Goal: Task Accomplishment & Management: Complete application form

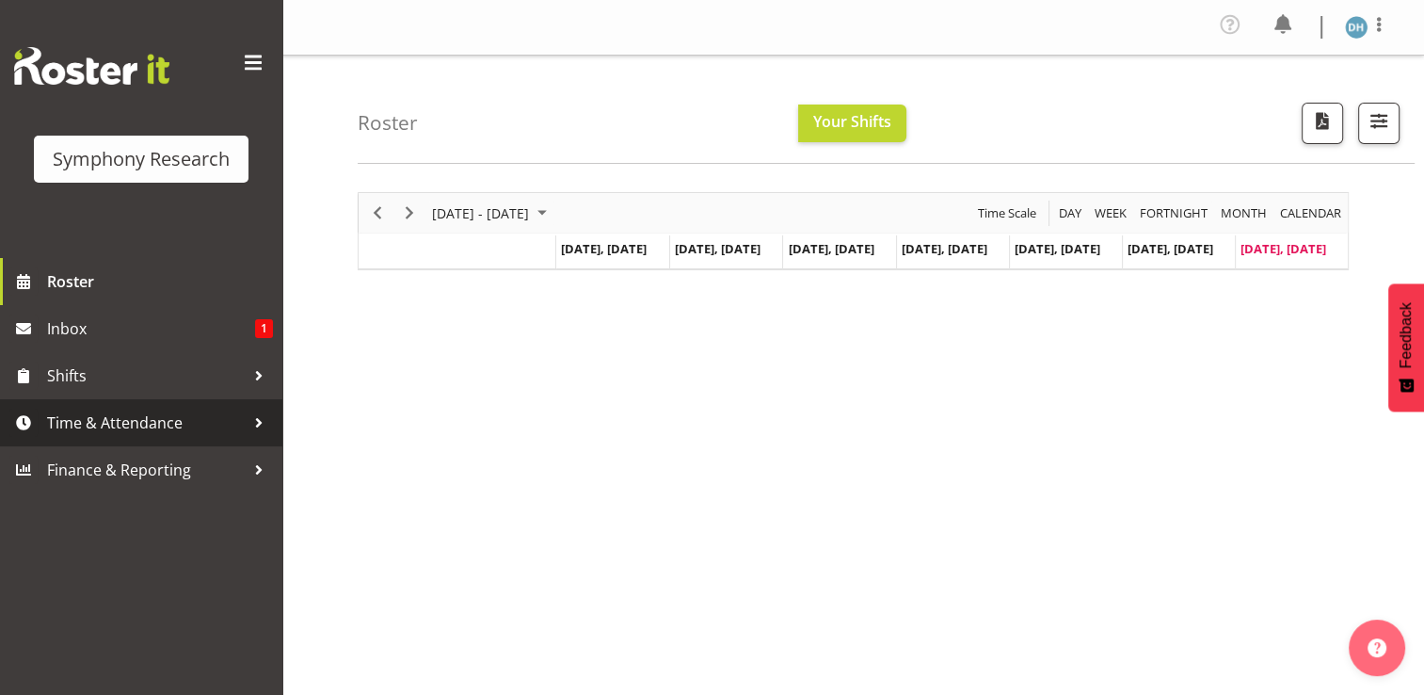
click at [121, 423] on span "Time & Attendance" at bounding box center [146, 422] width 198 height 28
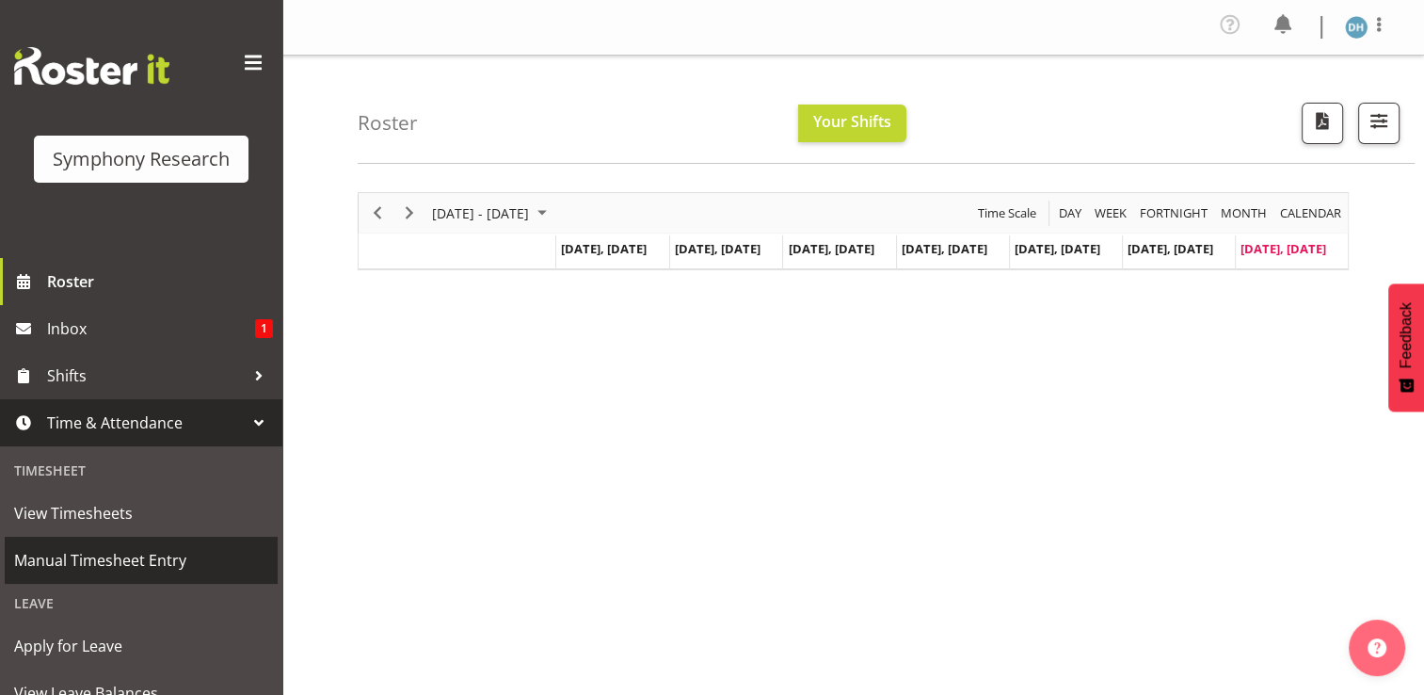
click at [128, 555] on span "Manual Timesheet Entry" at bounding box center [141, 560] width 254 height 28
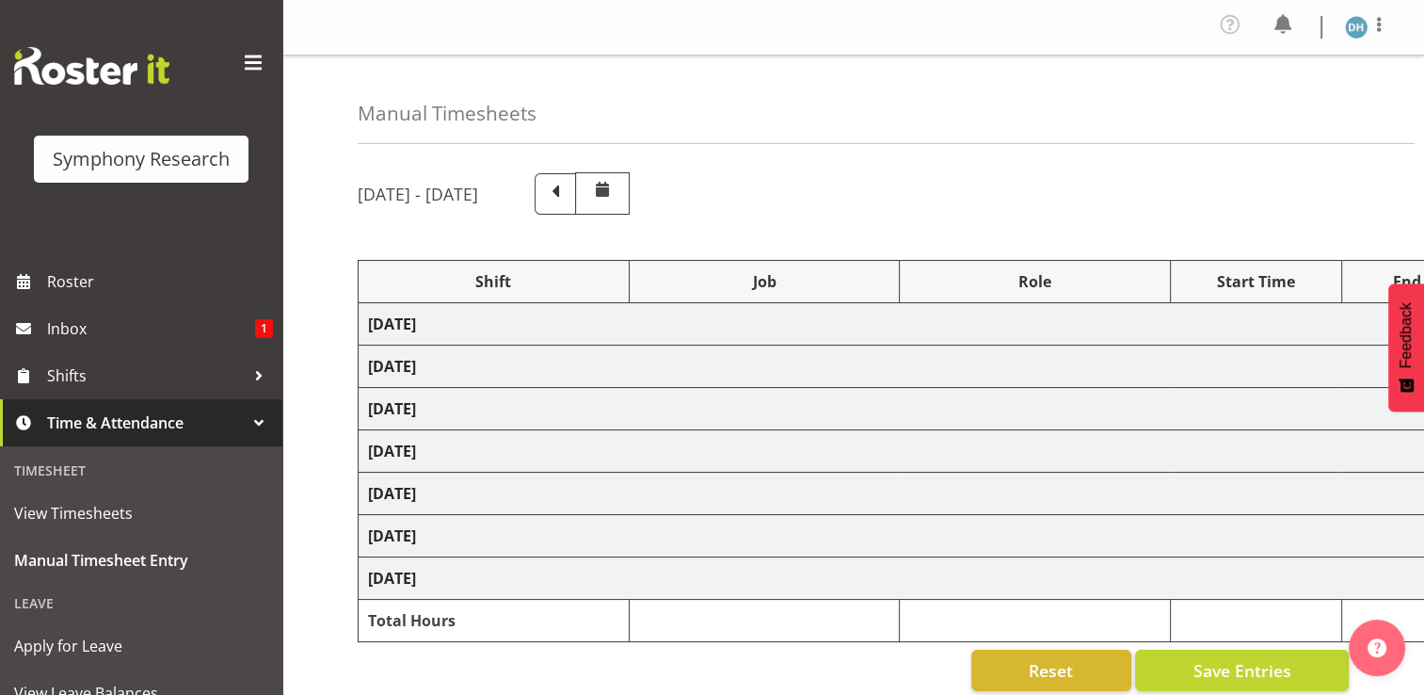
select select "48116"
select select "10527"
select select "48116"
select select "10527"
select select "47"
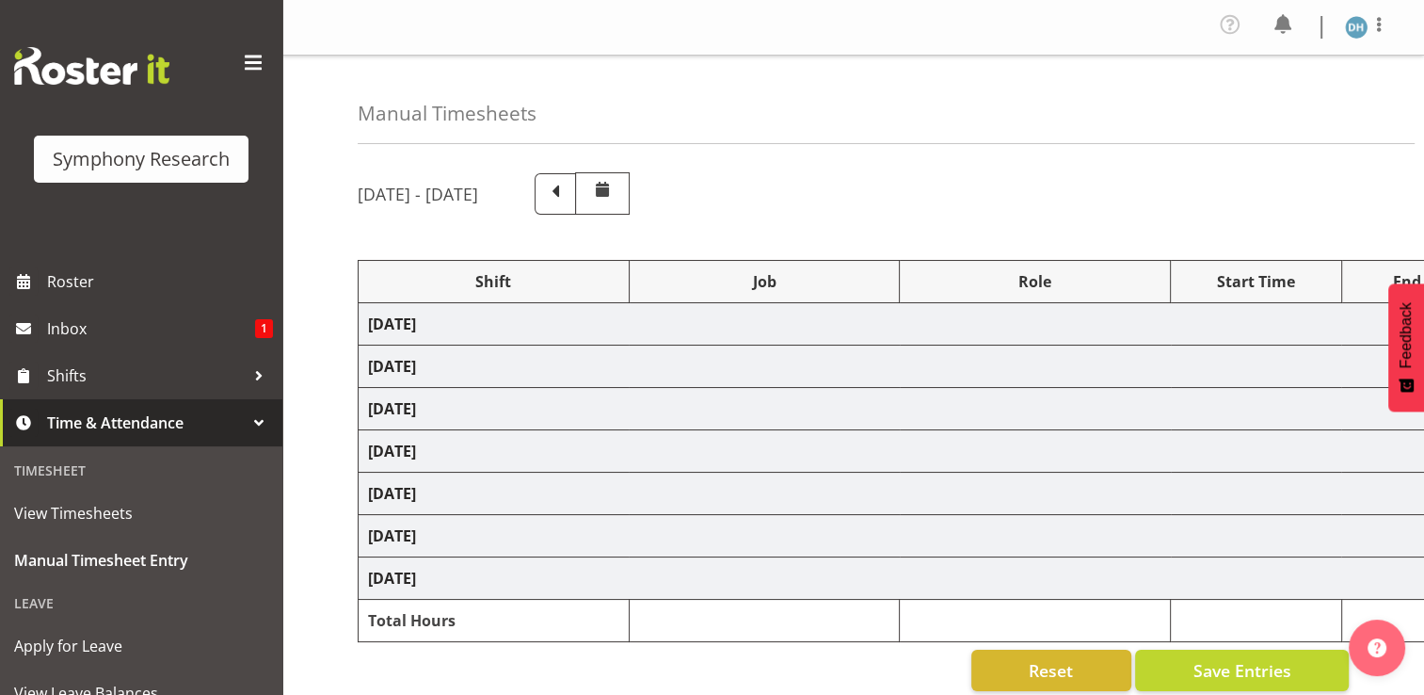
select select "56692"
select select "10499"
select select "47"
select select "56692"
select select "10499"
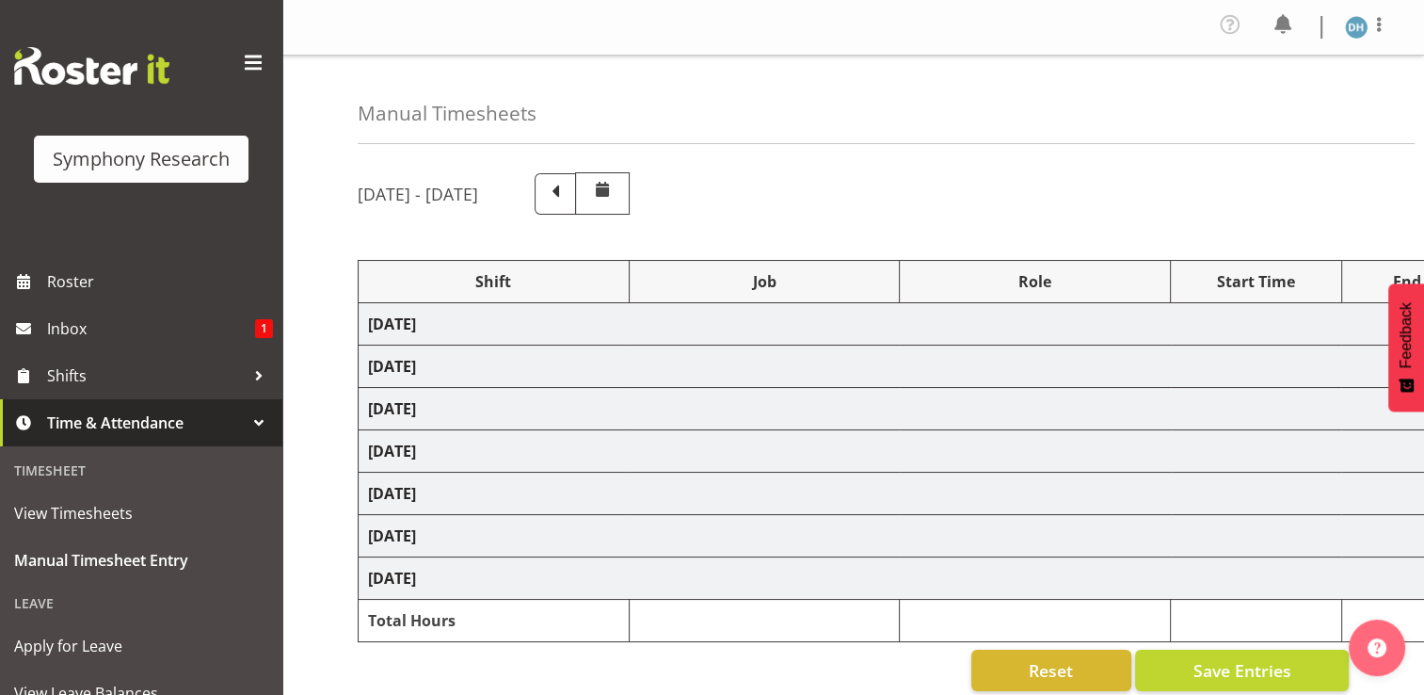
select select "47"
select select "48116"
select select "10527"
select select "47"
select select "56692"
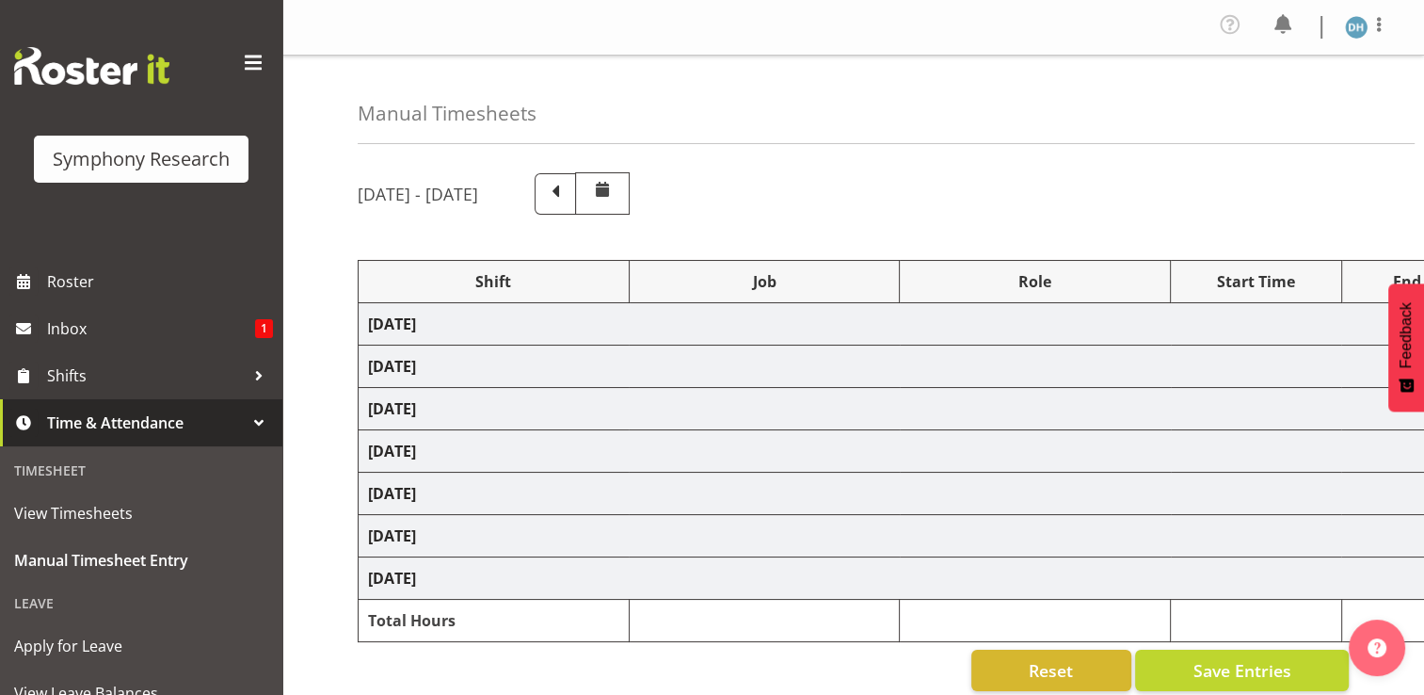
select select "10499"
select select "47"
select select "56692"
select select "10499"
select select "47"
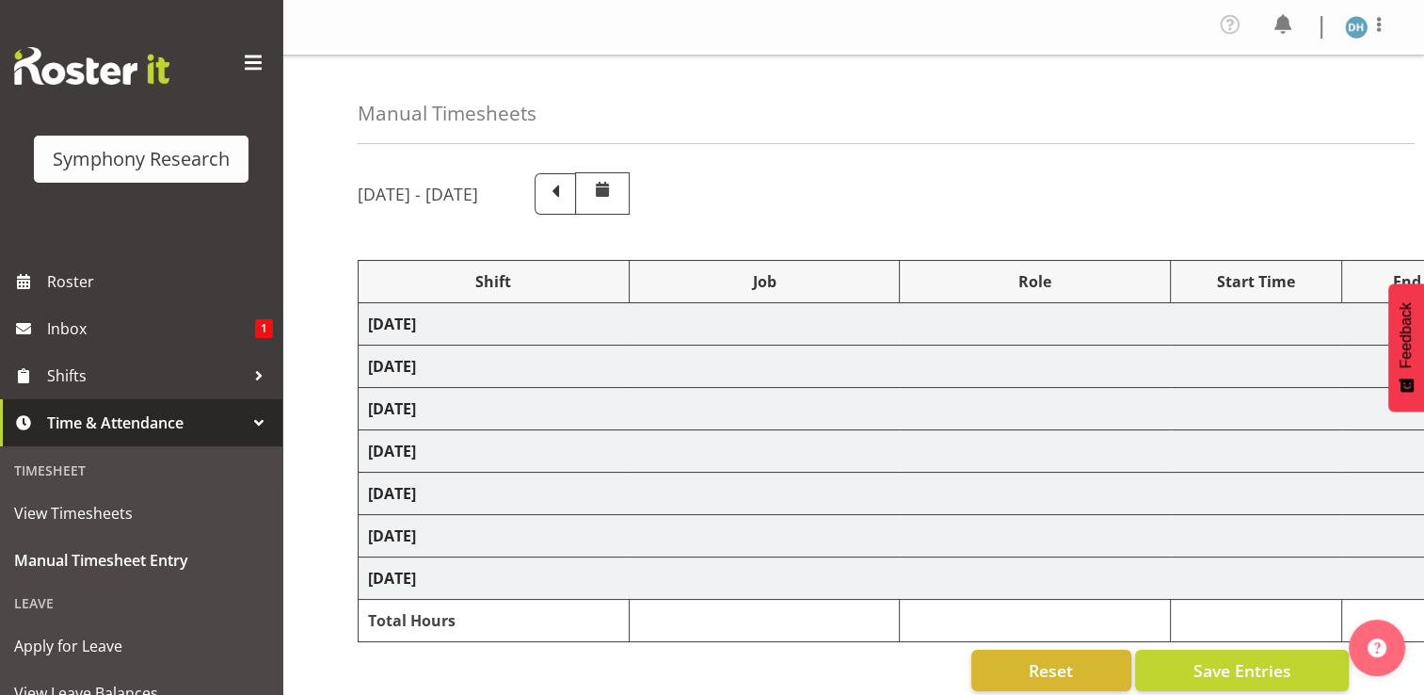
select select "48116"
select select "10499"
select select "47"
select select "48116"
select select "10499"
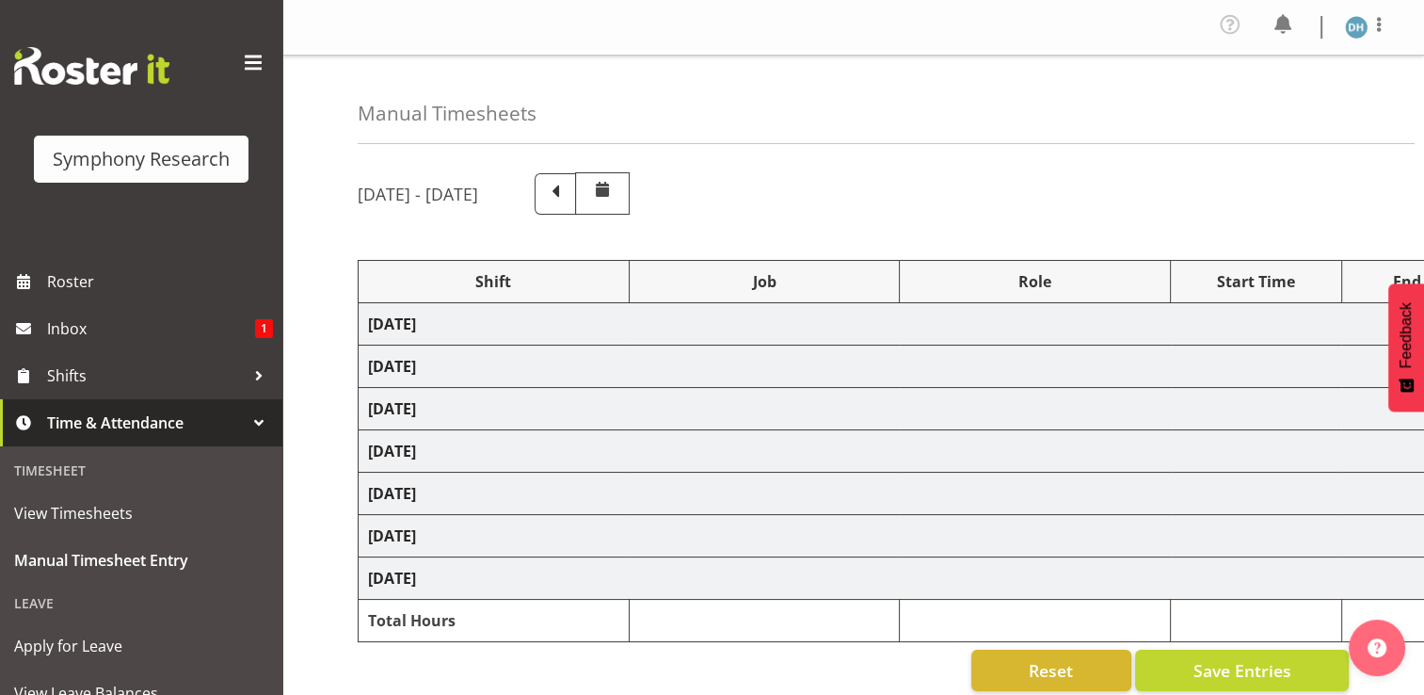
select select "47"
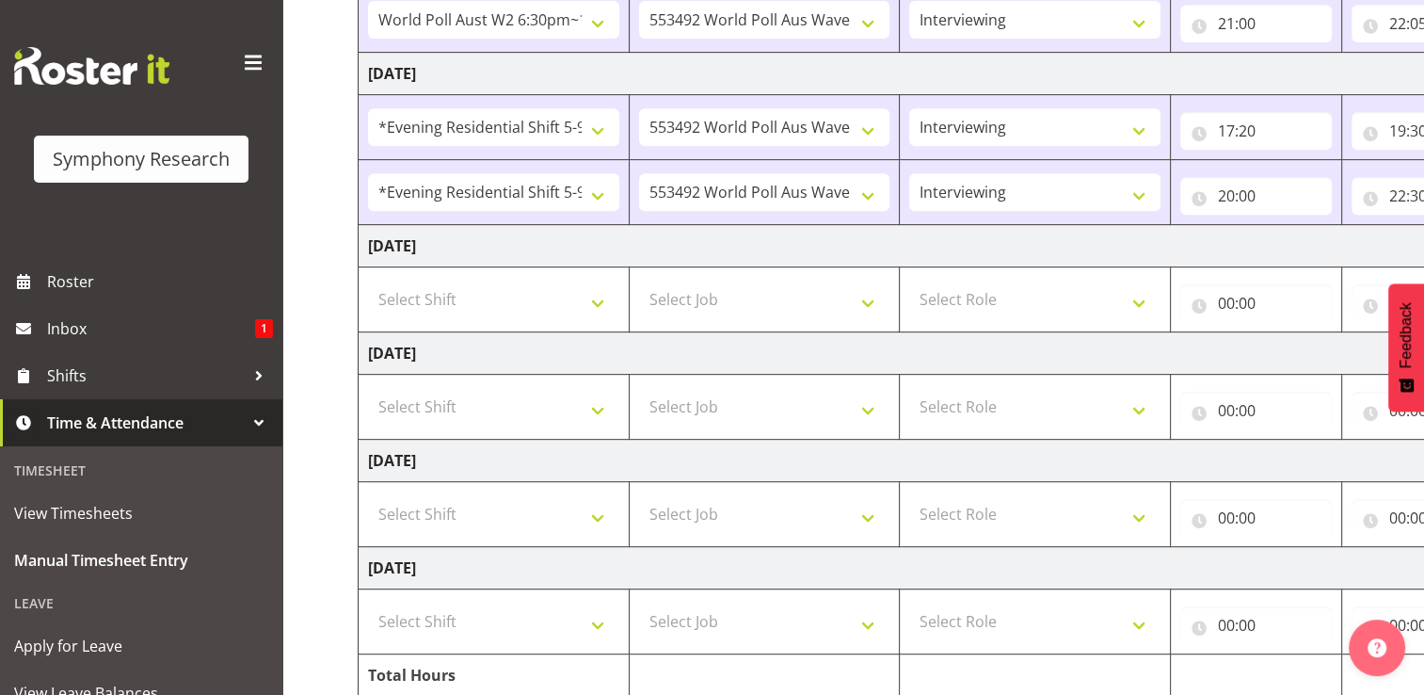
scroll to position [864, 0]
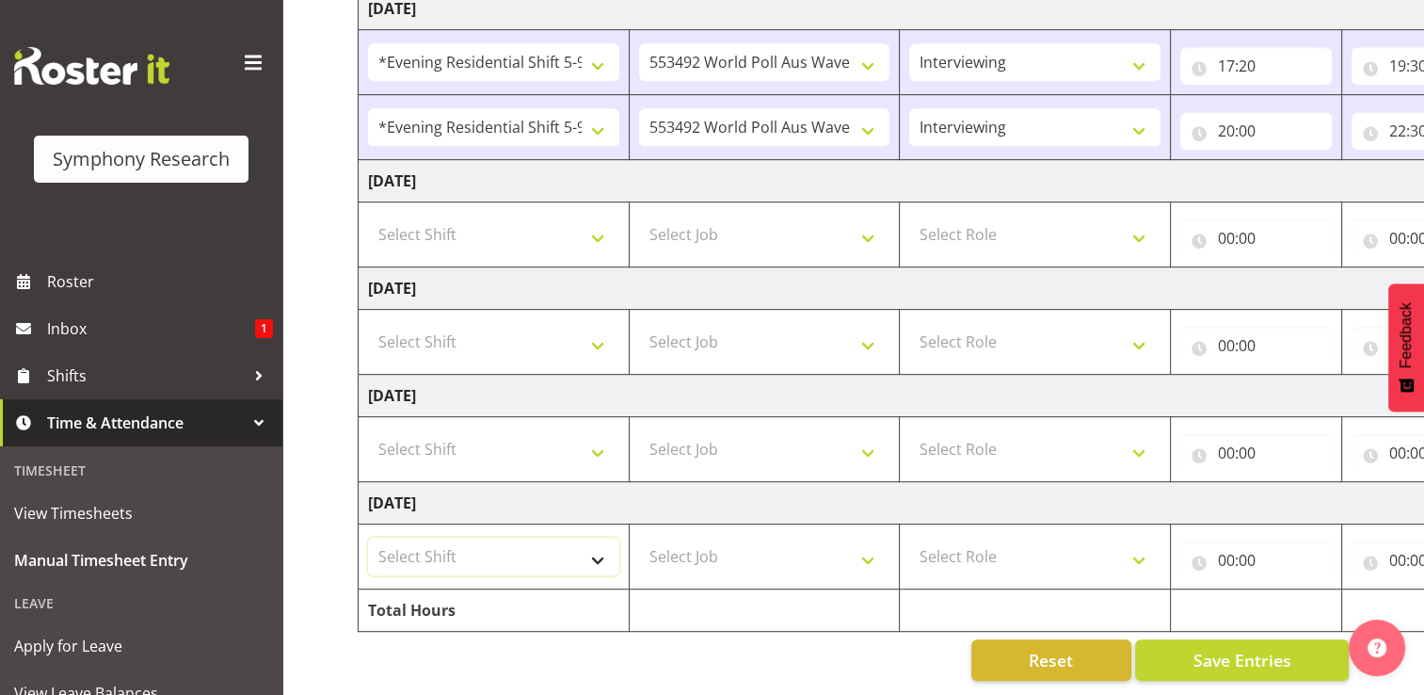
click at [429, 537] on select "Select Shift !!Weekend Residential (Roster IT Shift Label) *Business 9/10am ~ 4…" at bounding box center [493, 556] width 251 height 38
select select "17154"
click at [368, 537] on select "Select Shift !!Weekend Residential (Roster IT Shift Label) *Business 9/10am ~ 4…" at bounding box center [493, 556] width 251 height 38
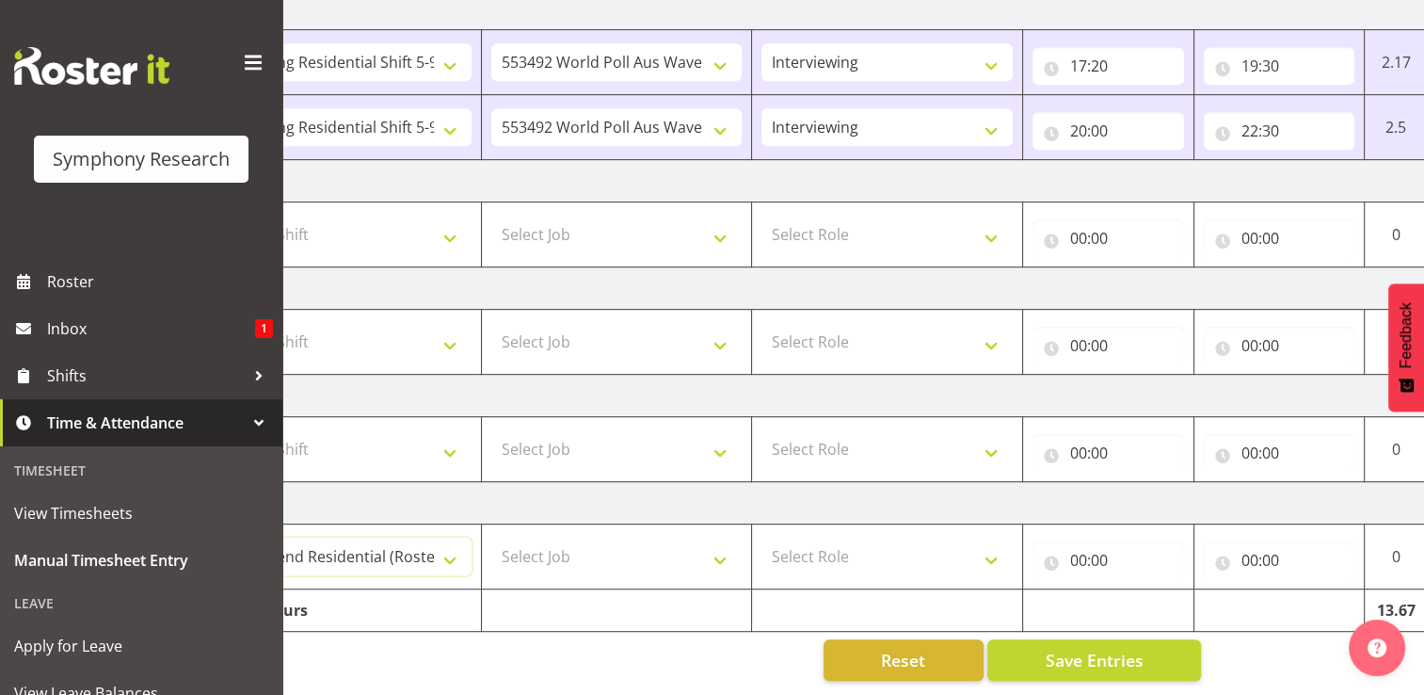
scroll to position [0, 251]
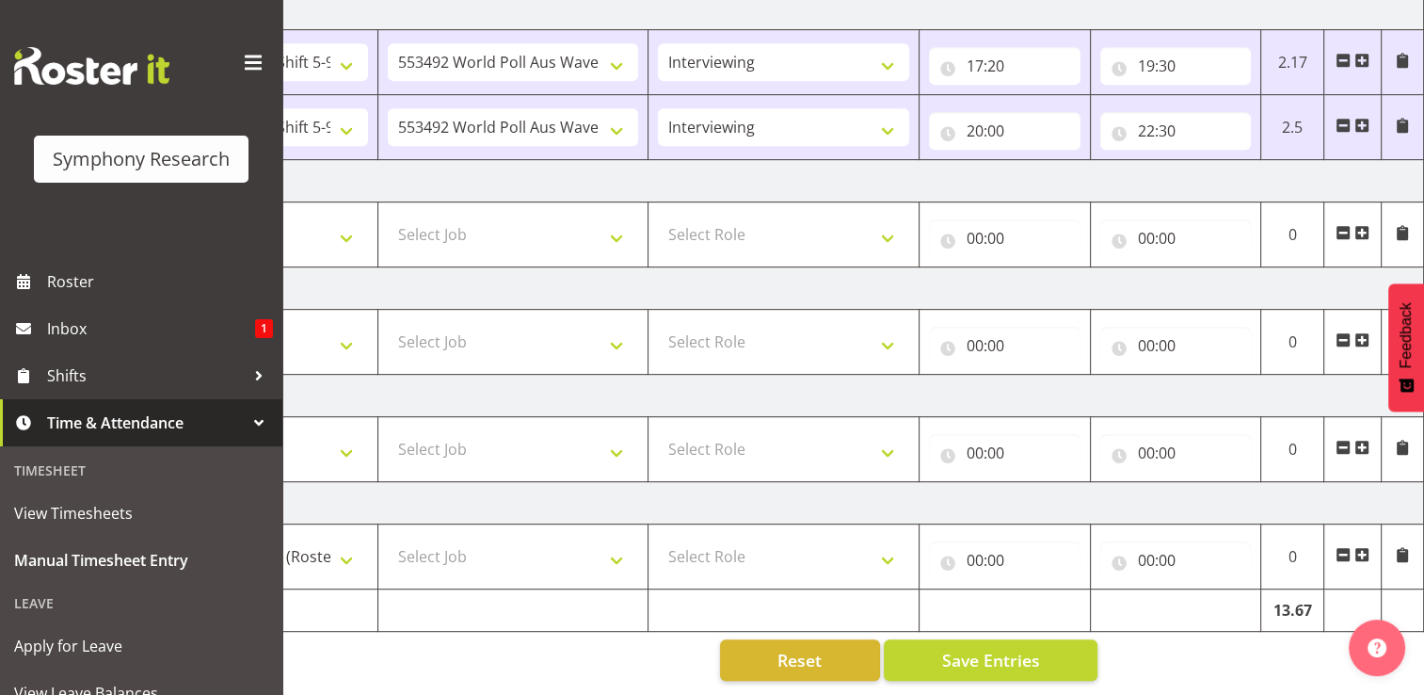
click at [1363, 547] on span at bounding box center [1361, 554] width 15 height 15
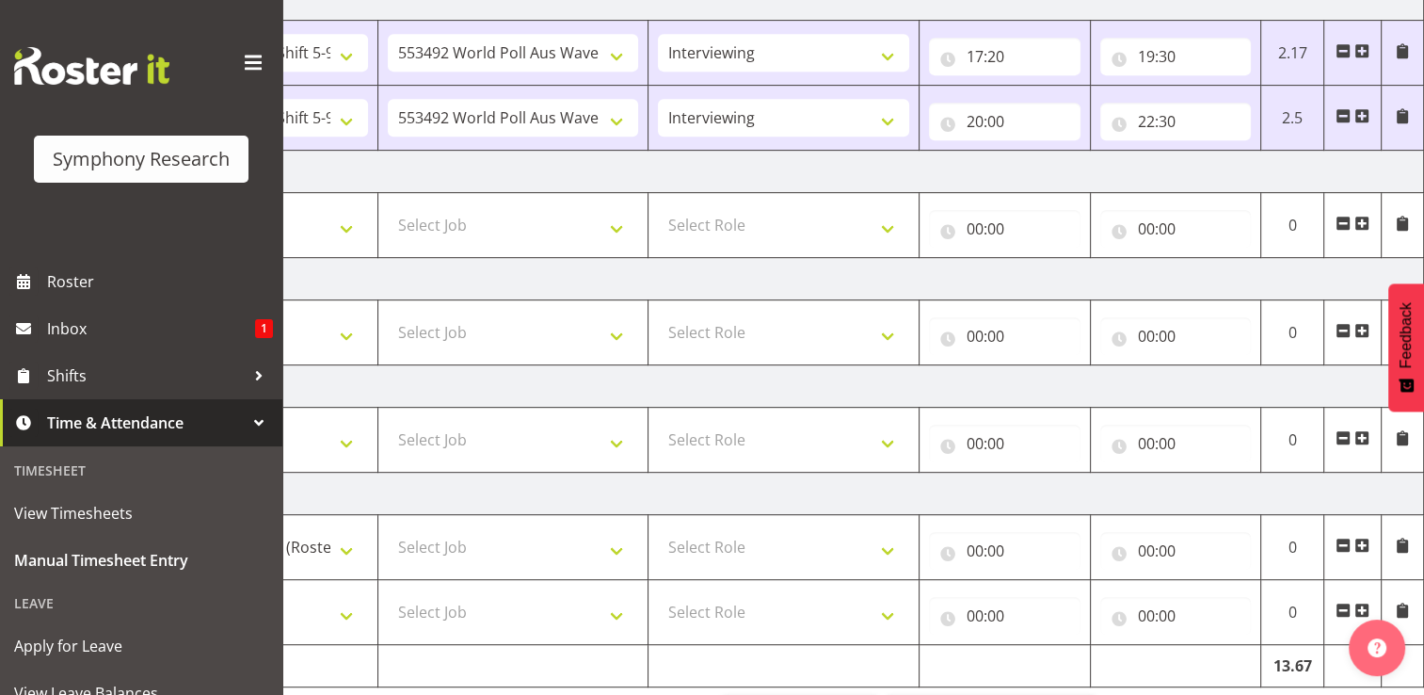
click at [1364, 602] on span at bounding box center [1361, 609] width 15 height 15
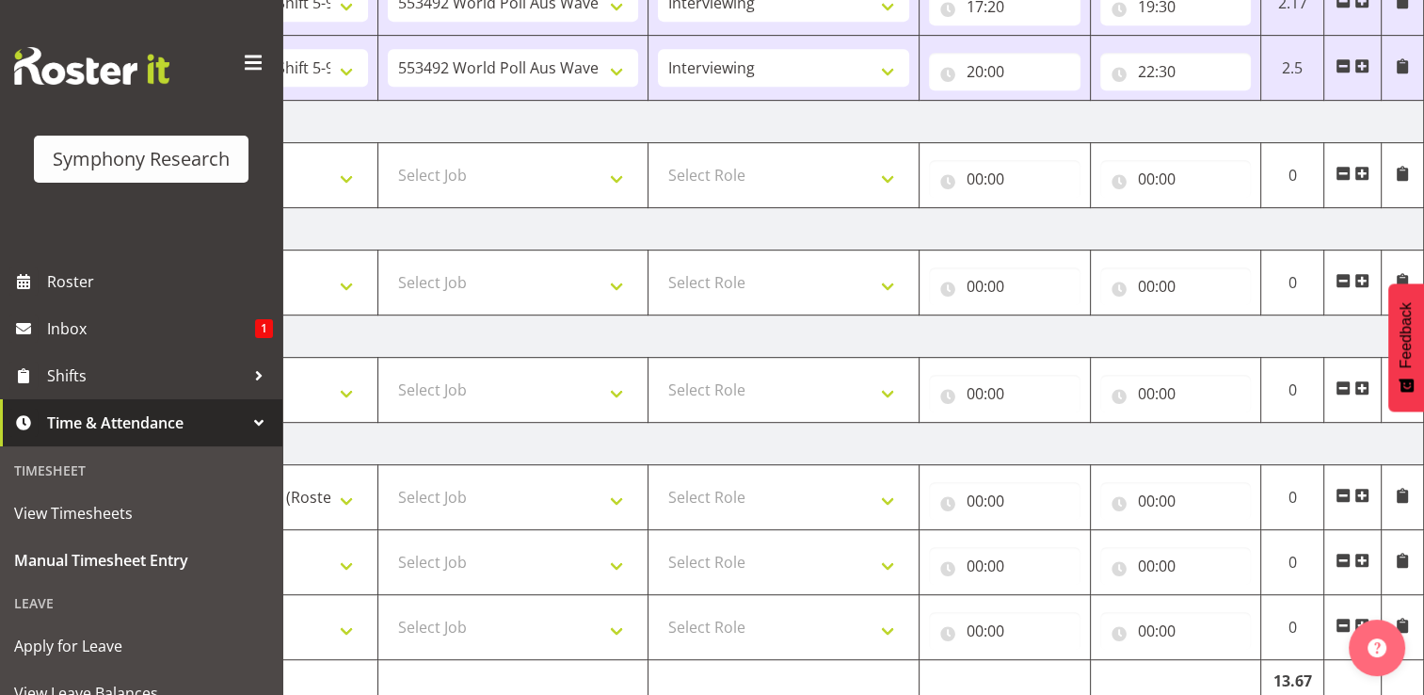
scroll to position [994, 0]
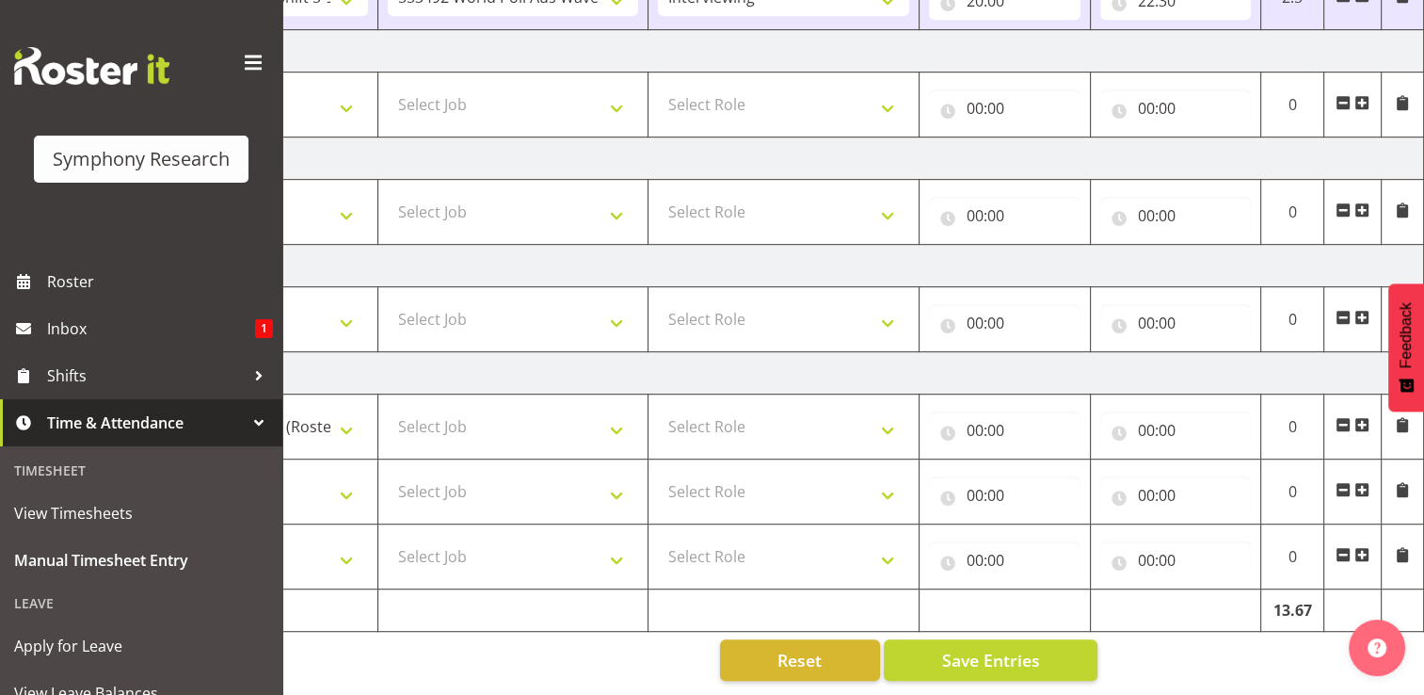
click at [1360, 547] on span at bounding box center [1361, 554] width 15 height 15
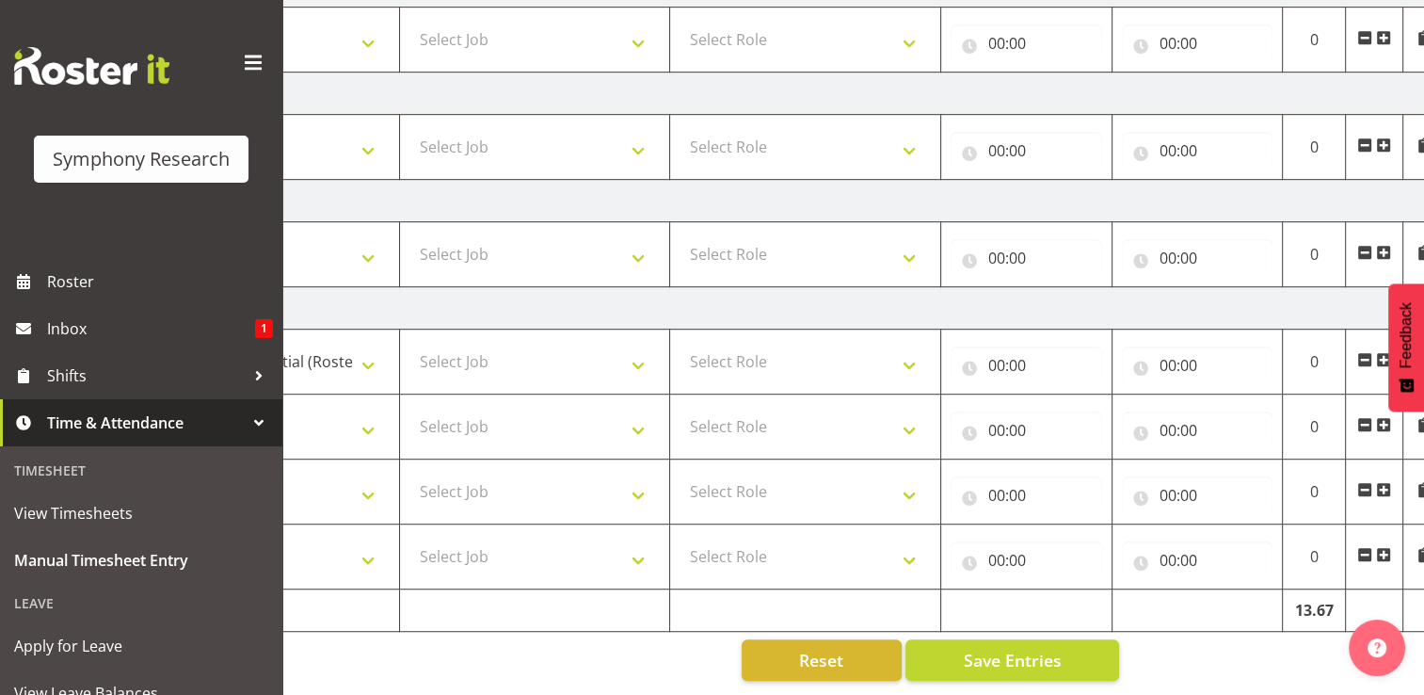
scroll to position [0, 0]
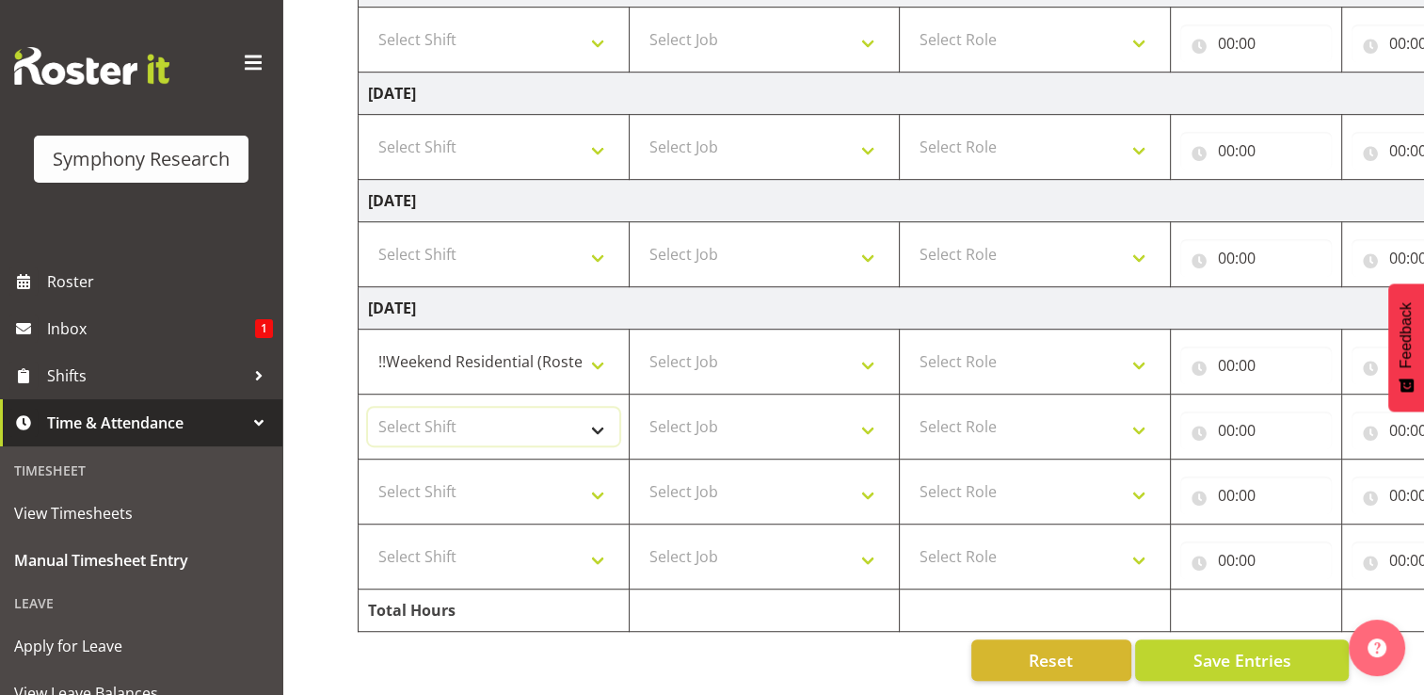
click at [601, 416] on select "Select Shift !!Weekend Residential (Roster IT Shift Label) *Business 9/10am ~ 4…" at bounding box center [493, 427] width 251 height 38
select select "17154"
click at [368, 408] on select "Select Shift !!Weekend Residential (Roster IT Shift Label) *Business 9/10am ~ 4…" at bounding box center [493, 427] width 251 height 38
drag, startPoint x: 596, startPoint y: 485, endPoint x: 596, endPoint y: 473, distance: 11.3
click at [596, 484] on select "Select Shift !!Weekend Residential (Roster IT Shift Label) *Business 9/10am ~ 4…" at bounding box center [493, 492] width 251 height 38
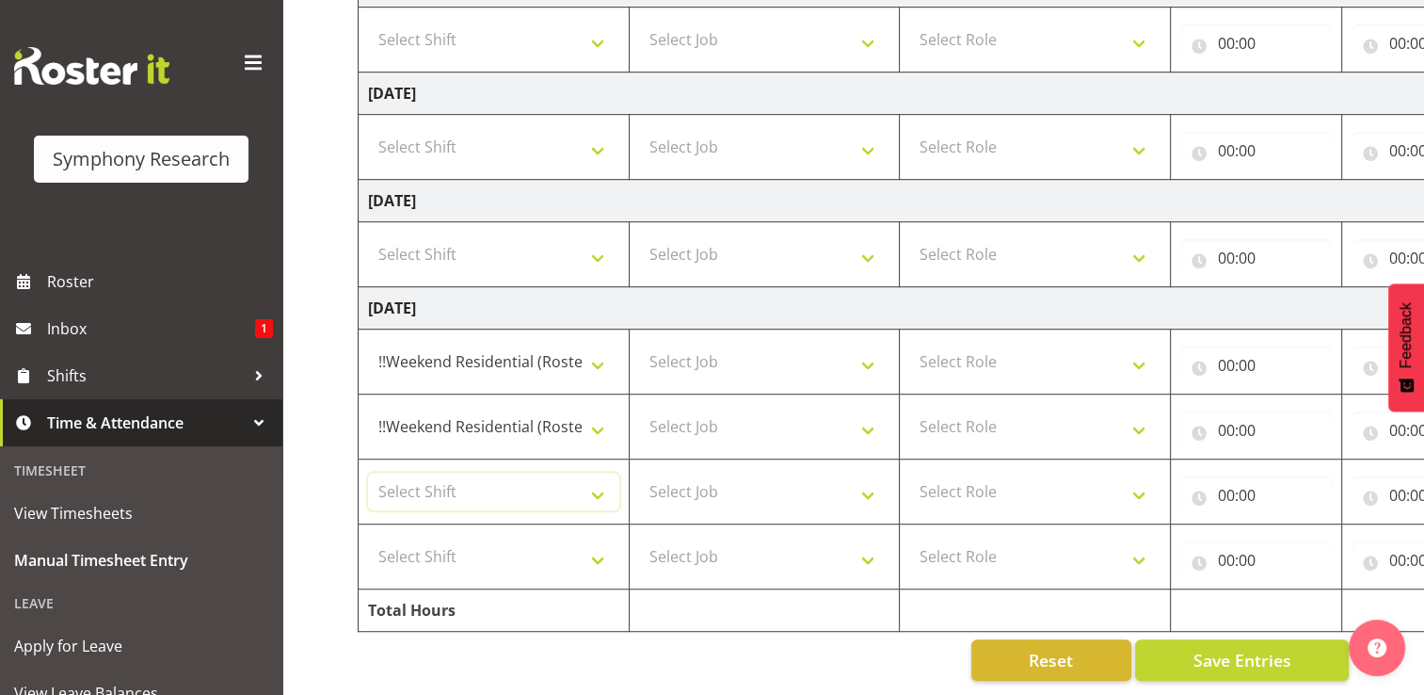
select select "17154"
click at [368, 473] on select "Select Shift !!Weekend Residential (Roster IT Shift Label) *Business 9/10am ~ 4…" at bounding box center [493, 492] width 251 height 38
click at [601, 548] on select "Select Shift !!Weekend Residential (Roster IT Shift Label) *Business 9/10am ~ 4…" at bounding box center [493, 556] width 251 height 38
select select "17154"
click at [368, 537] on select "Select Shift !!Weekend Residential (Roster IT Shift Label) *Business 9/10am ~ 4…" at bounding box center [493, 556] width 251 height 38
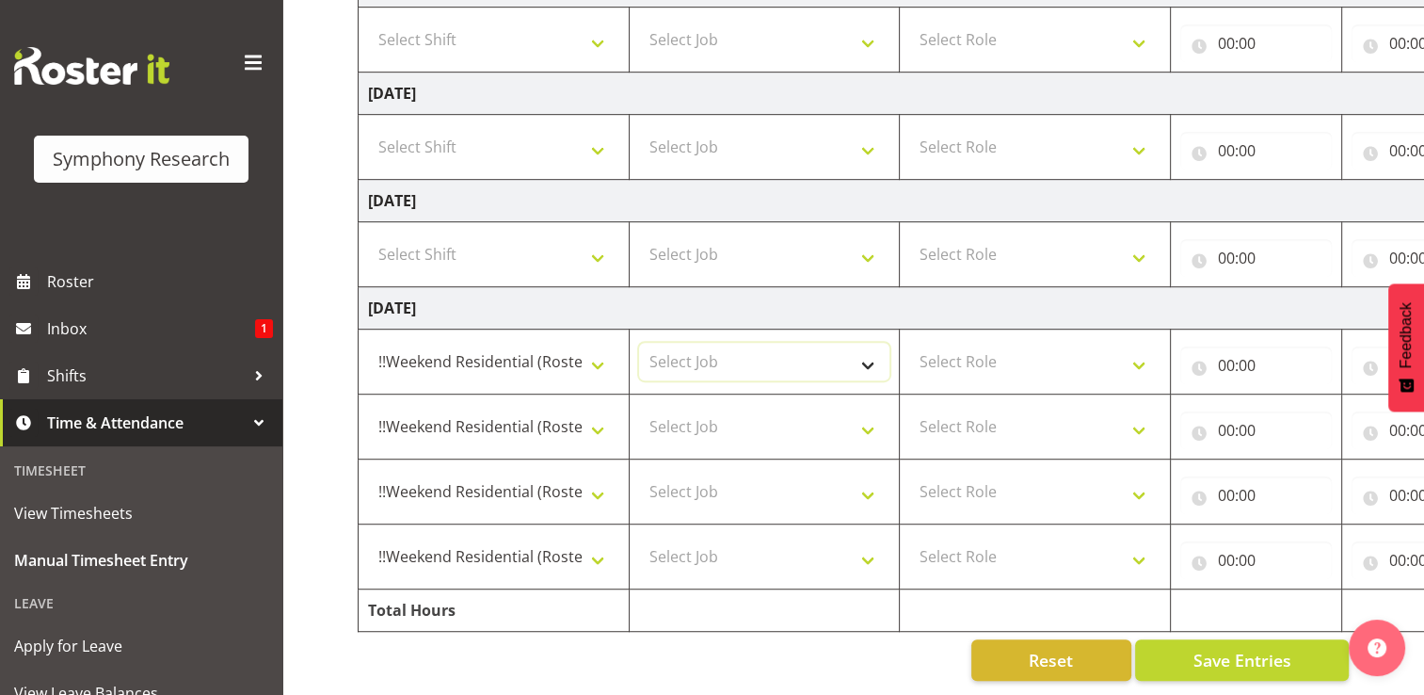
click at [718, 349] on select "Select Job 550060 IF Admin 553492 World Poll Aus Wave 2 Main 2025 553493 World …" at bounding box center [764, 362] width 251 height 38
select select "10527"
click at [639, 343] on select "Select Job 550060 IF Admin 553492 World Poll Aus Wave 2 Main 2025 553493 World …" at bounding box center [764, 362] width 251 height 38
click at [871, 419] on select "Select Job 550060 IF Admin 553492 World Poll Aus Wave 2 Main 2025 553493 World …" at bounding box center [764, 427] width 251 height 38
select select "10527"
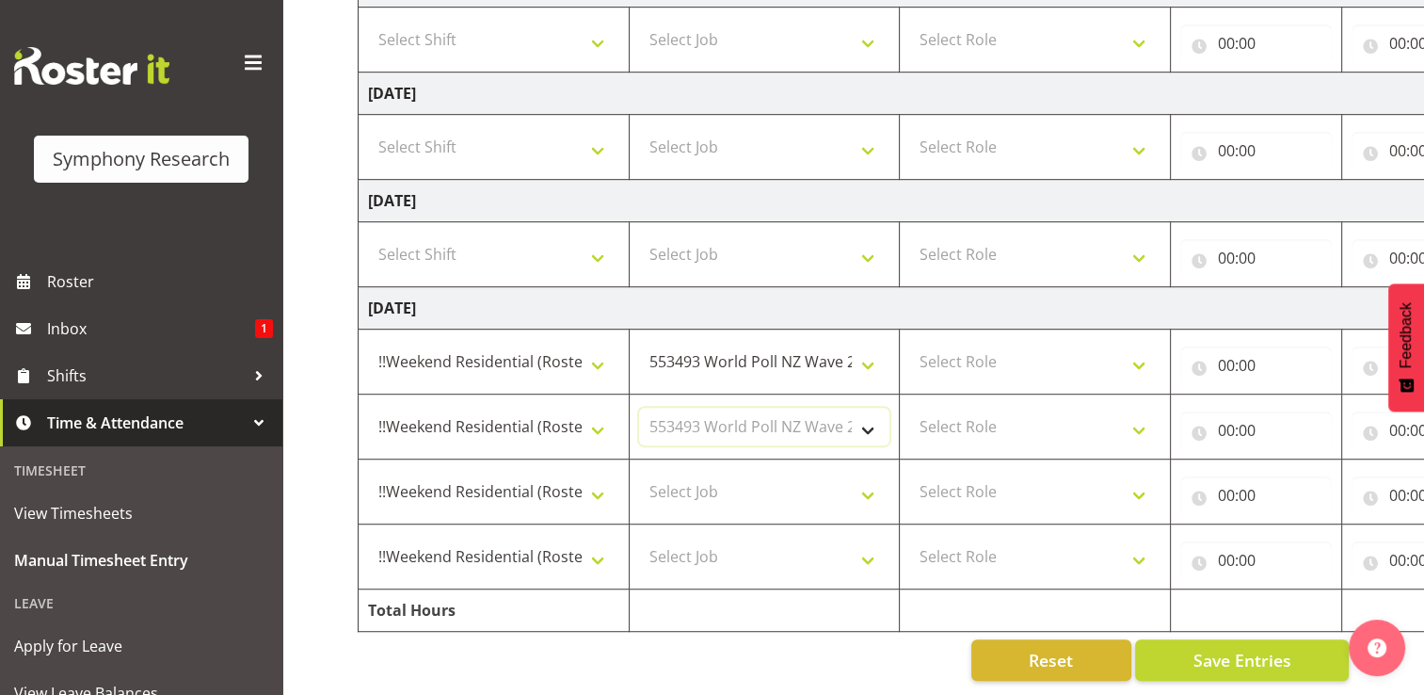
click at [639, 408] on select "Select Job 550060 IF Admin 553492 World Poll Aus Wave 2 Main 2025 553493 World …" at bounding box center [764, 427] width 251 height 38
click at [1143, 352] on select "Select Role Briefing Interviewing" at bounding box center [1034, 362] width 251 height 38
select select "297"
click at [909, 343] on select "Select Role Briefing Interviewing" at bounding box center [1034, 362] width 251 height 38
click at [1141, 420] on select "Select Role Briefing Interviewing" at bounding box center [1034, 427] width 251 height 38
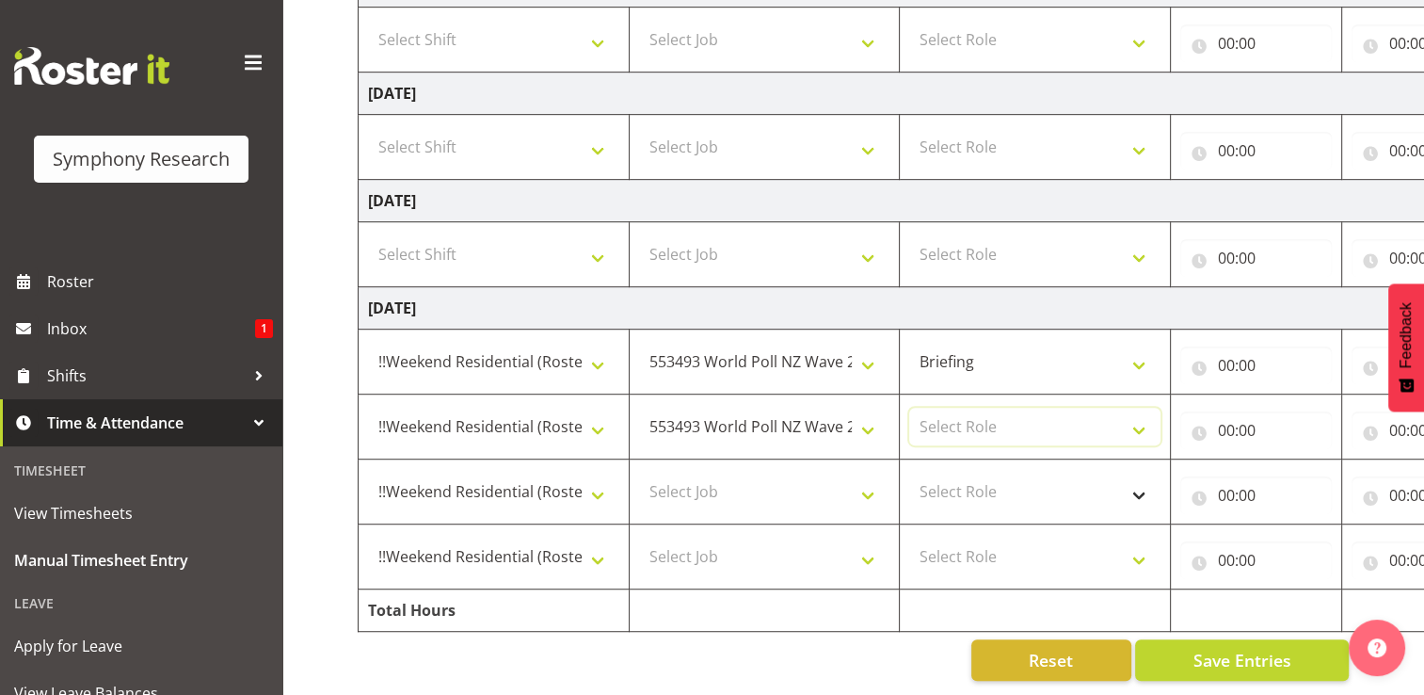
select select "47"
click at [909, 408] on select "Select Role Briefing Interviewing" at bounding box center [1034, 427] width 251 height 38
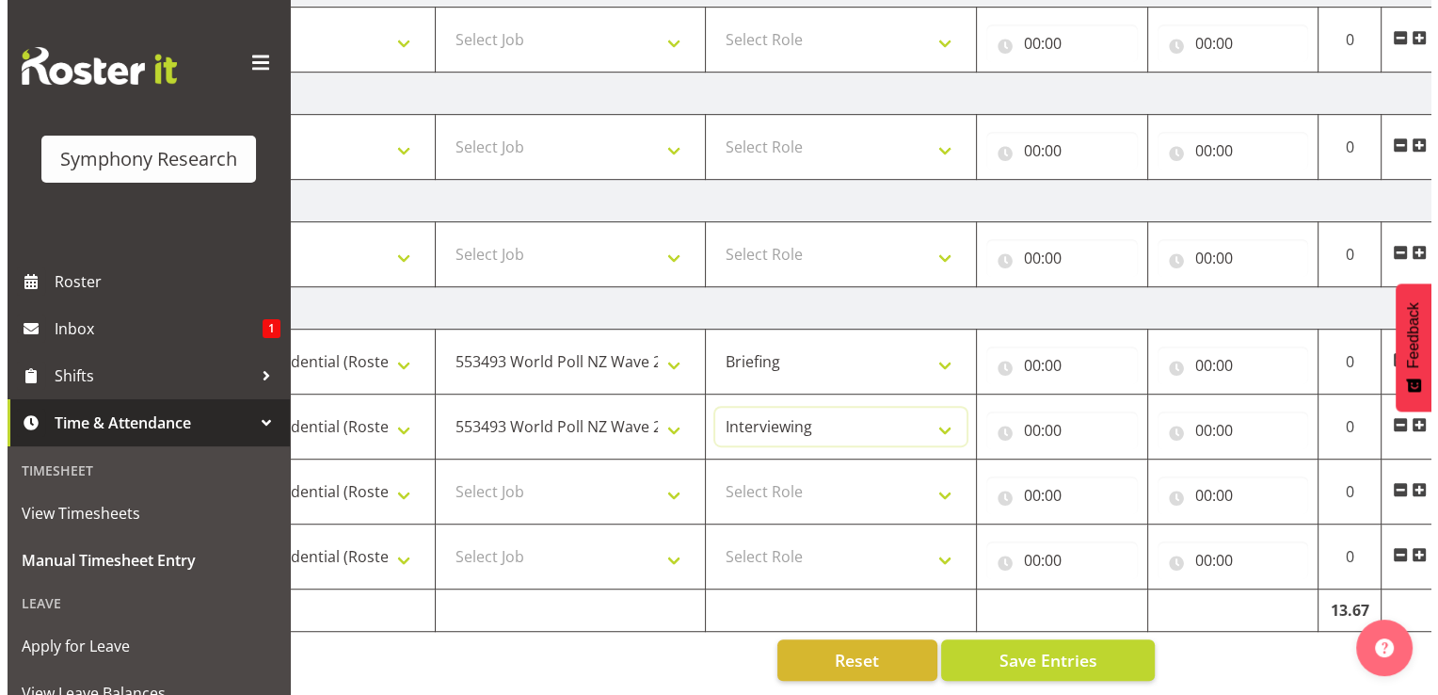
scroll to position [0, 251]
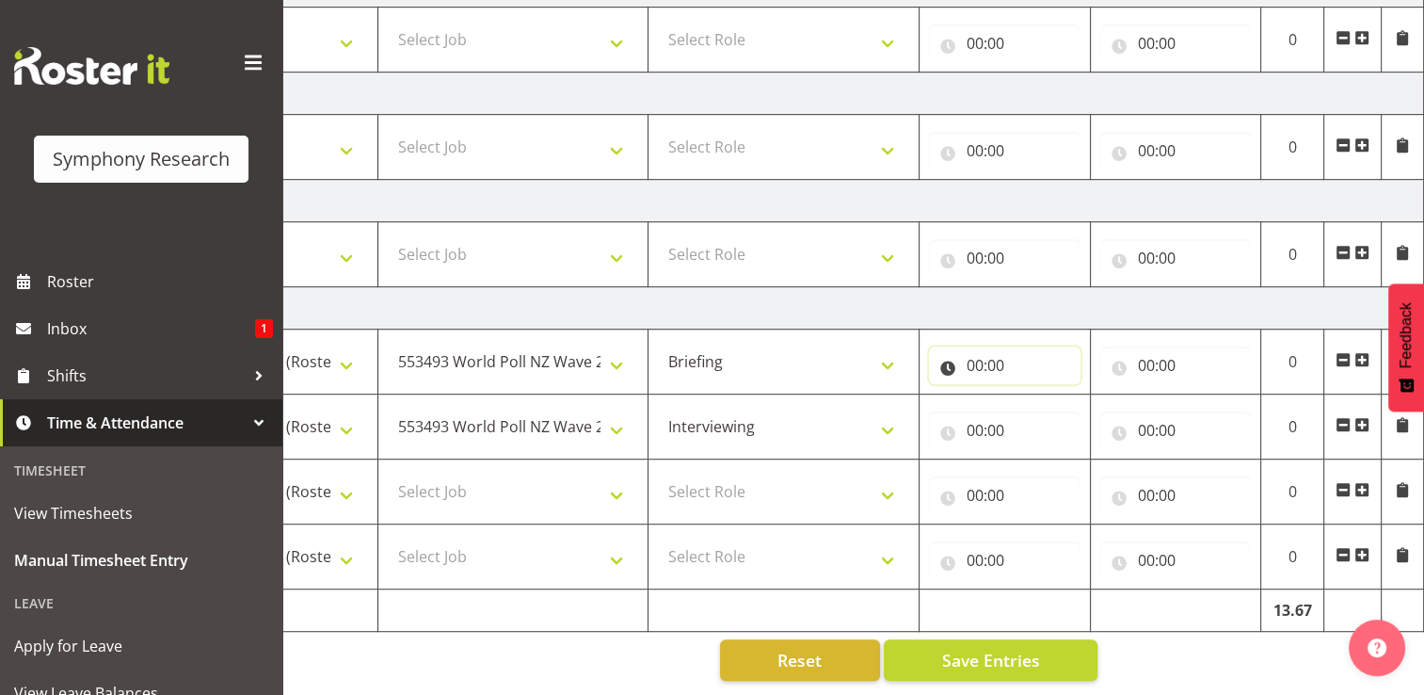
click at [1005, 347] on input "00:00" at bounding box center [1005, 365] width 152 height 38
click at [1054, 395] on select "00 01 02 03 04 05 06 07 08 09 10 11 12 13 14 15 16 17 18 19 20 21 22 23" at bounding box center [1057, 414] width 42 height 38
select select "12"
click at [1036, 395] on select "00 01 02 03 04 05 06 07 08 09 10 11 12 13 14 15 16 17 18 19 20 21 22 23" at bounding box center [1057, 414] width 42 height 38
type input "12:00"
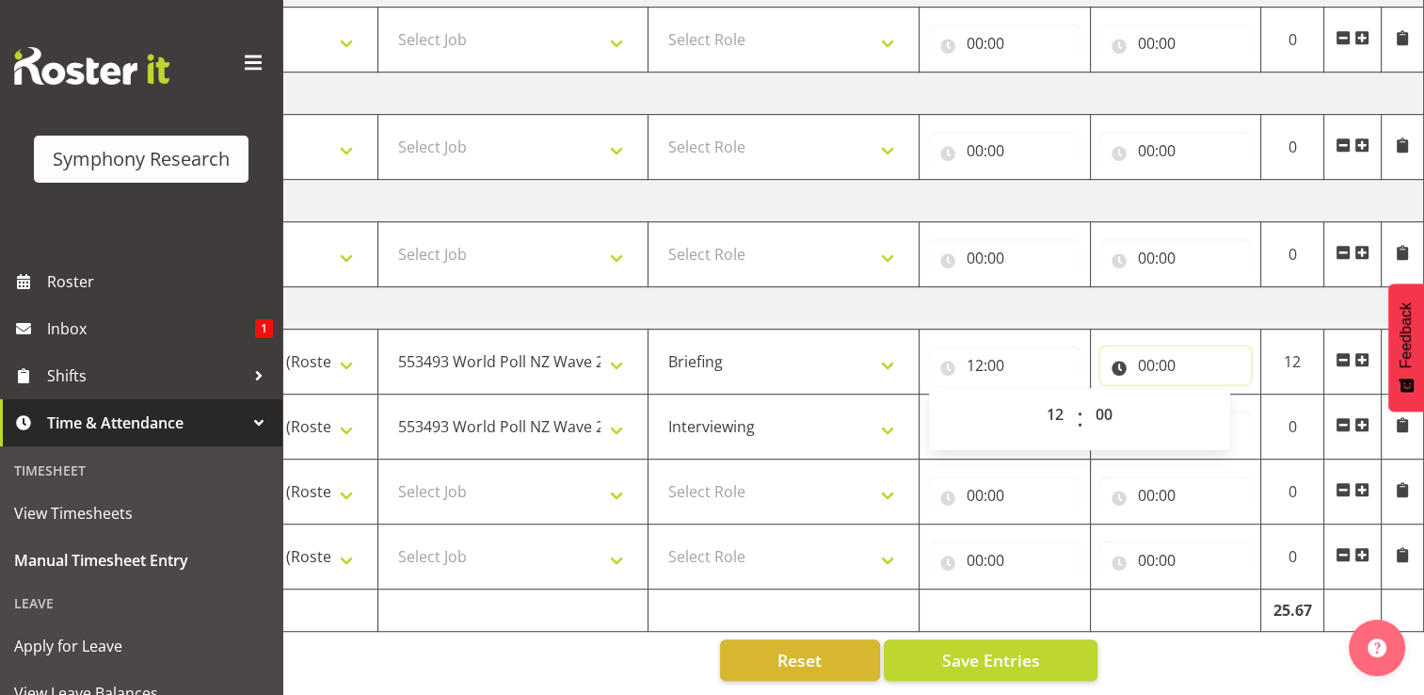
click at [1158, 348] on input "00:00" at bounding box center [1176, 365] width 152 height 38
click at [1225, 405] on select "00 01 02 03 04 05 06 07 08 09 10 11 12 13 14 15 16 17 18 19 20 21 22 23" at bounding box center [1229, 414] width 42 height 38
select select "12"
click at [1208, 395] on select "00 01 02 03 04 05 06 07 08 09 10 11 12 13 14 15 16 17 18 19 20 21 22 23" at bounding box center [1229, 414] width 42 height 38
type input "12:00"
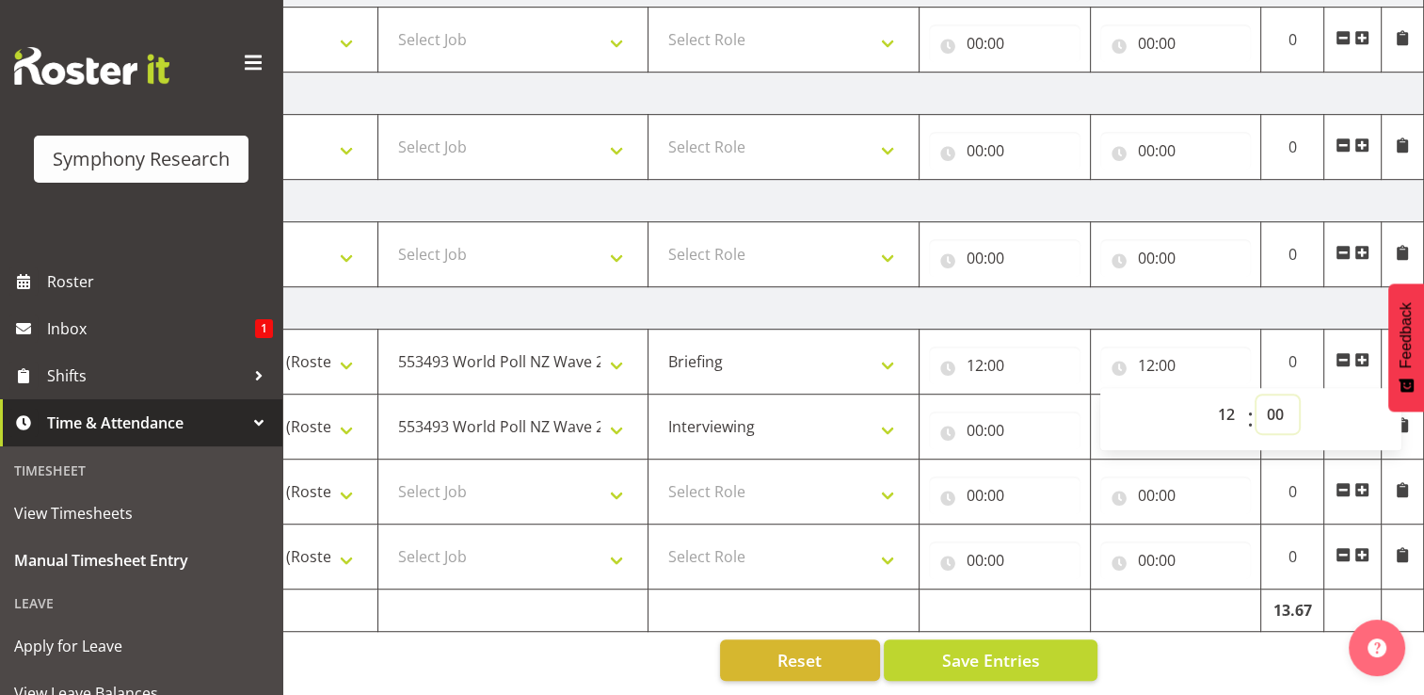
click at [1277, 395] on select "00 01 02 03 04 05 06 07 08 09 10 11 12 13 14 15 16 17 18 19 20 21 22 23 24 25 2…" at bounding box center [1278, 414] width 42 height 38
select select "6"
click at [1257, 395] on select "00 01 02 03 04 05 06 07 08 09 10 11 12 13 14 15 16 17 18 19 20 21 22 23 24 25 2…" at bounding box center [1278, 414] width 42 height 38
type input "12:06"
click at [983, 416] on input "00:00" at bounding box center [1005, 430] width 152 height 38
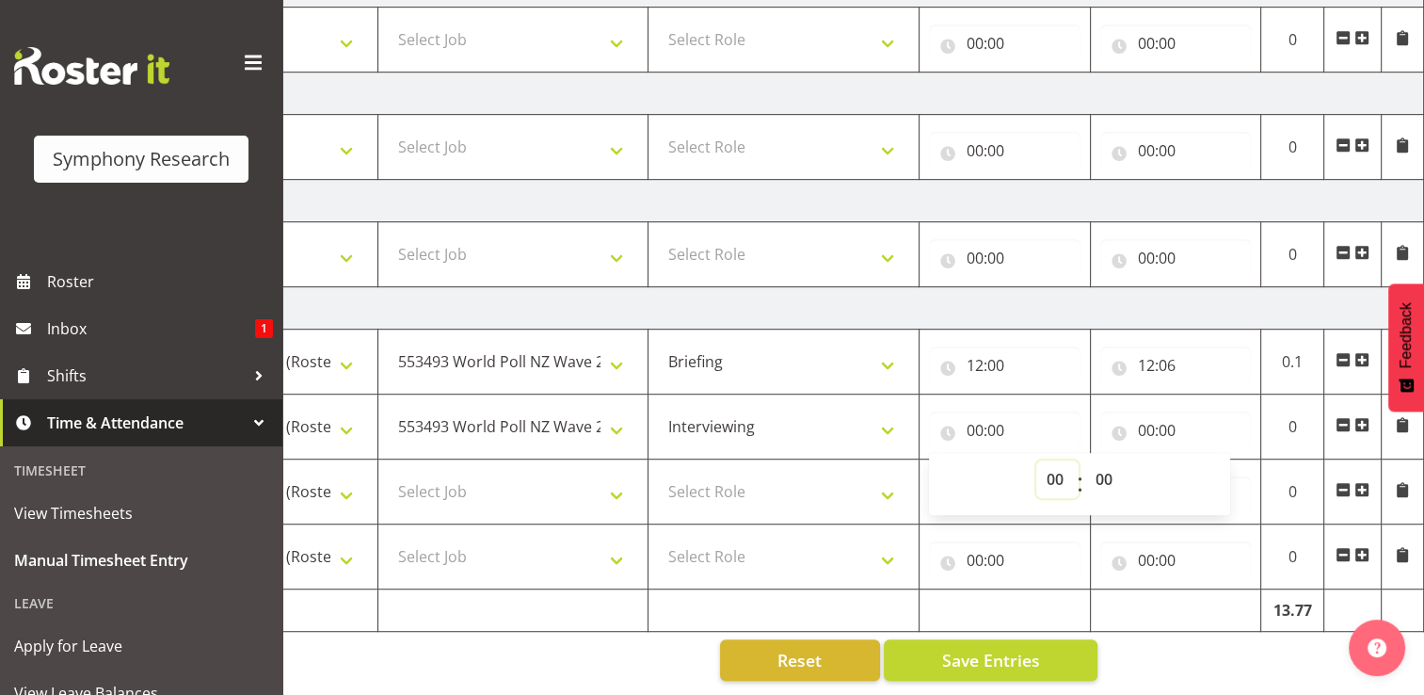
click at [1057, 471] on select "00 01 02 03 04 05 06 07 08 09 10 11 12 13 14 15 16 17 18 19 20 21 22 23" at bounding box center [1057, 479] width 42 height 38
select select "12"
click at [1036, 460] on select "00 01 02 03 04 05 06 07 08 09 10 11 12 13 14 15 16 17 18 19 20 21 22 23" at bounding box center [1057, 479] width 42 height 38
type input "12:00"
click at [1113, 468] on select "00 01 02 03 04 05 06 07 08 09 10 11 12 13 14 15 16 17 18 19 20 21 22 23 24 25 2…" at bounding box center [1106, 479] width 42 height 38
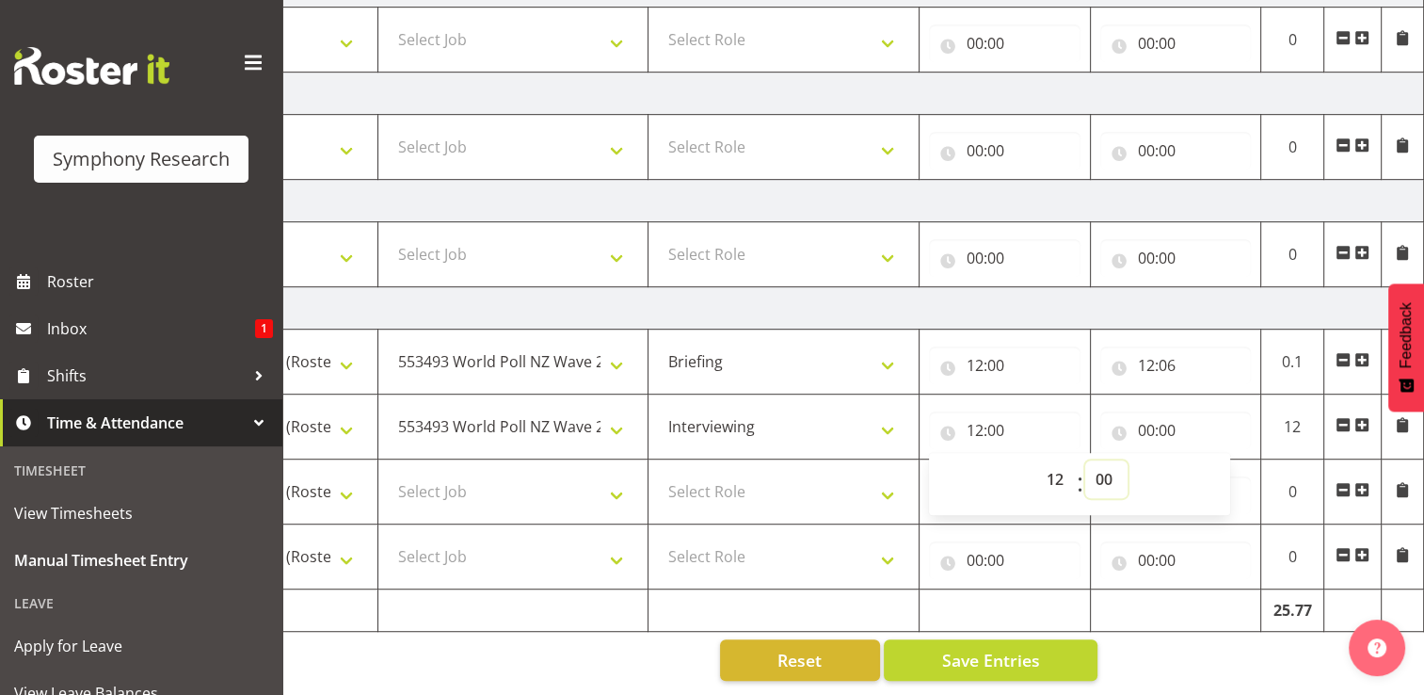
select select "6"
click at [1085, 460] on select "00 01 02 03 04 05 06 07 08 09 10 11 12 13 14 15 16 17 18 19 20 21 22 23 24 25 2…" at bounding box center [1106, 479] width 42 height 38
type input "12:06"
click at [1163, 417] on input "00:00" at bounding box center [1176, 430] width 152 height 38
click at [1223, 467] on select "00 01 02 03 04 05 06 07 08 09 10 11 12 13 14 15 16 17 18 19 20 21 22 23" at bounding box center [1229, 479] width 42 height 38
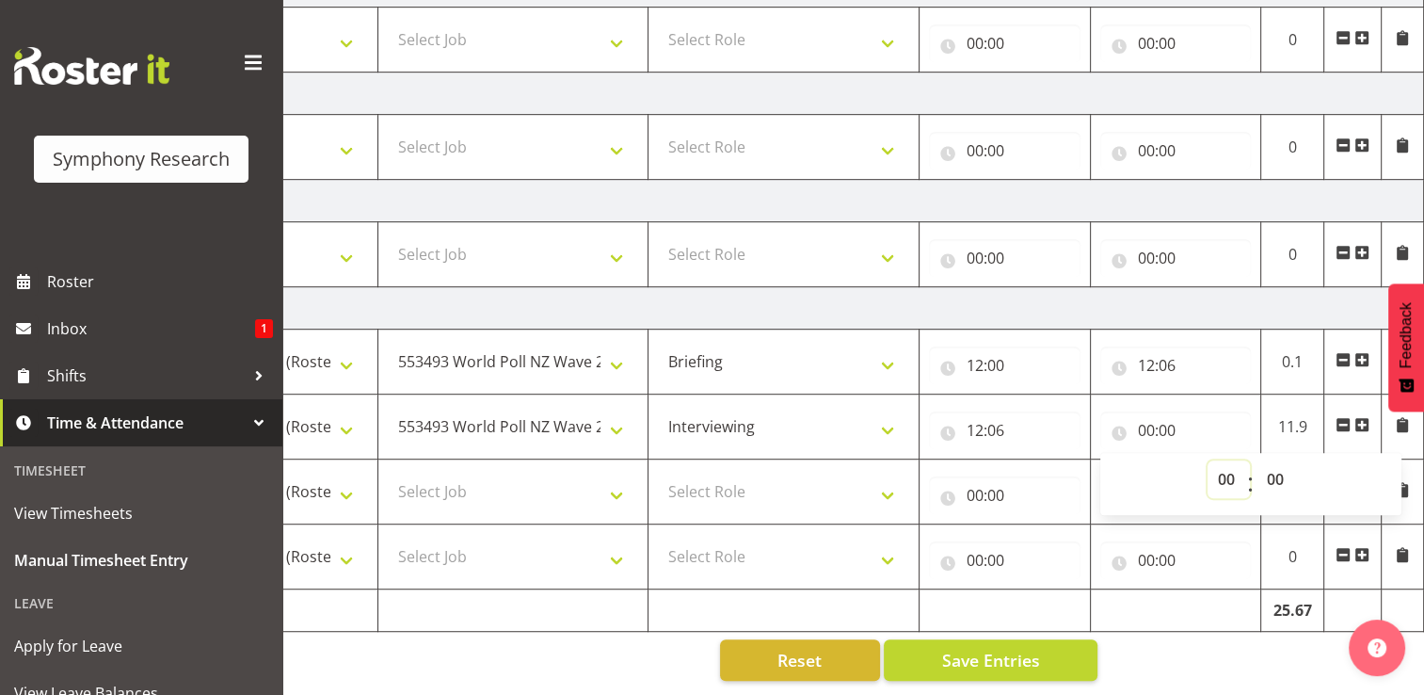
select select "13"
click at [1208, 460] on select "00 01 02 03 04 05 06 07 08 09 10 11 12 13 14 15 16 17 18 19 20 21 22 23" at bounding box center [1229, 479] width 42 height 38
type input "13:00"
click at [1278, 471] on select "00 01 02 03 04 05 06 07 08 09 10 11 12 13 14 15 16 17 18 19 20 21 22 23 24 25 2…" at bounding box center [1278, 479] width 42 height 38
select select "48"
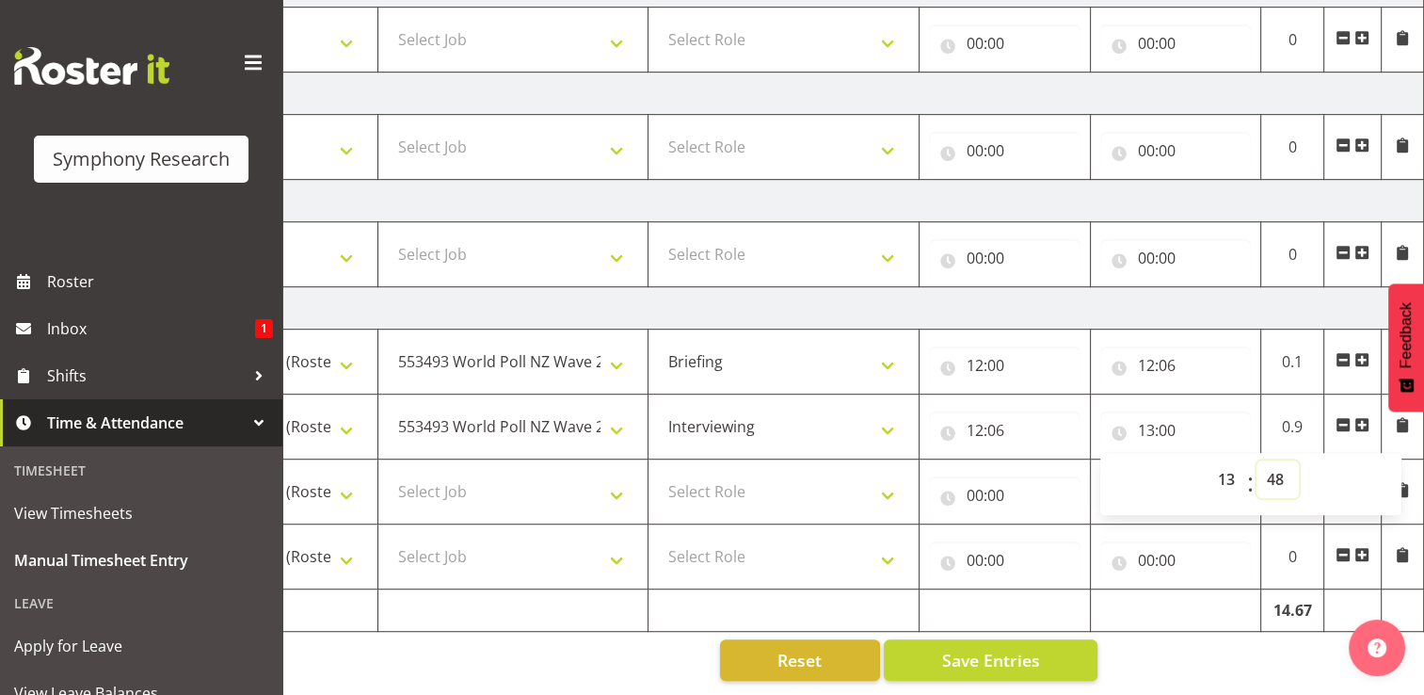
click at [1257, 460] on select "00 01 02 03 04 05 06 07 08 09 10 11 12 13 14 15 16 17 18 19 20 21 22 23 24 25 2…" at bounding box center [1278, 479] width 42 height 38
type input "13:48"
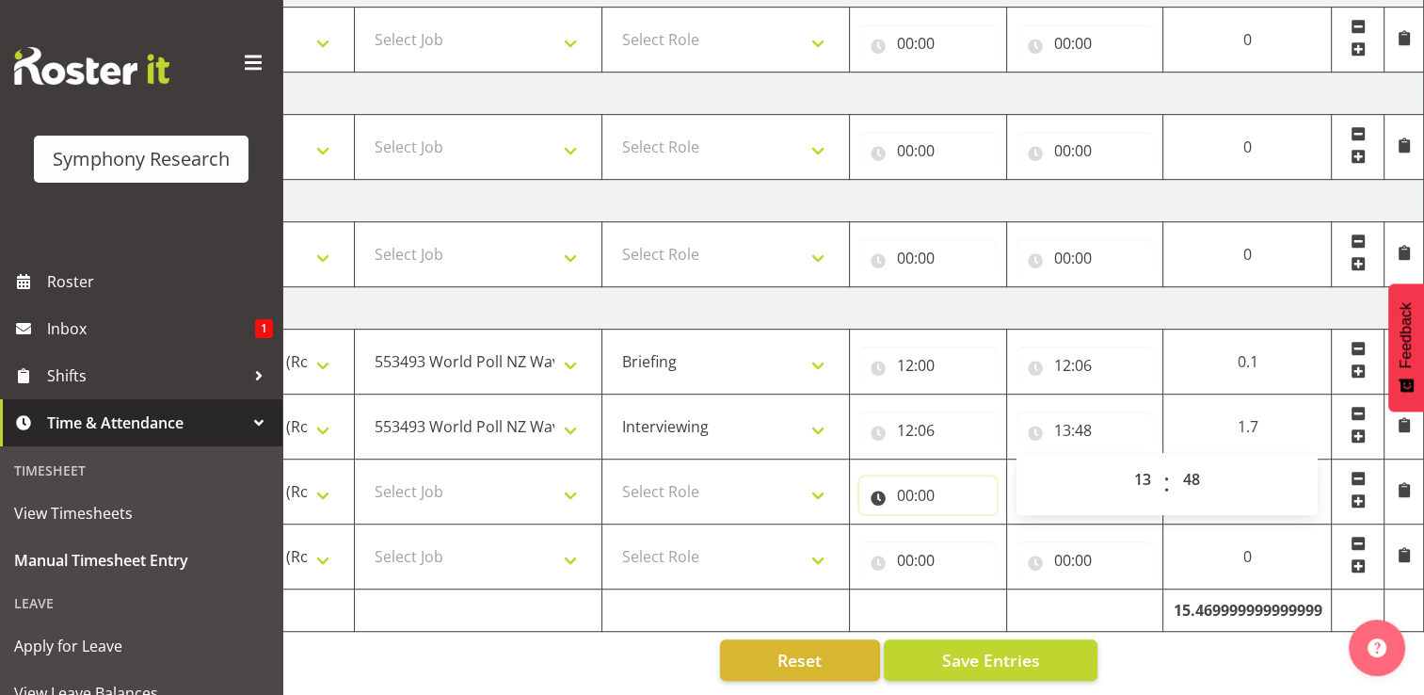
click at [915, 481] on input "00:00" at bounding box center [927, 495] width 137 height 38
click at [911, 481] on input "00:00" at bounding box center [927, 495] width 137 height 38
click at [925, 488] on input "00:00" at bounding box center [927, 495] width 137 height 38
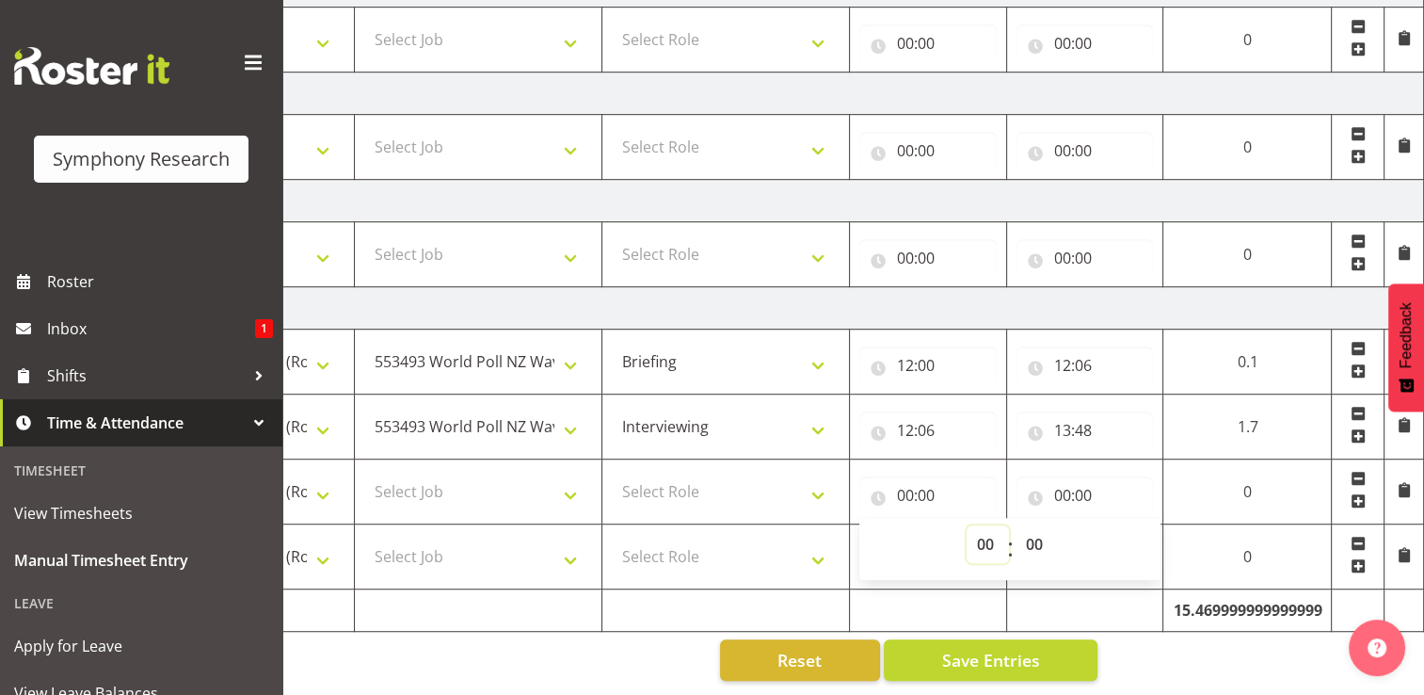
click at [981, 529] on select "00 01 02 03 04 05 06 07 08 09 10 11 12 13 14 15 16 17 18 19 20 21 22 23" at bounding box center [988, 544] width 42 height 38
select select "14"
click at [1009, 525] on select "00 01 02 03 04 05 06 07 08 09 10 11 12 13 14 15 16 17 18 19 20 21 22 23" at bounding box center [988, 544] width 42 height 38
type input "14:00"
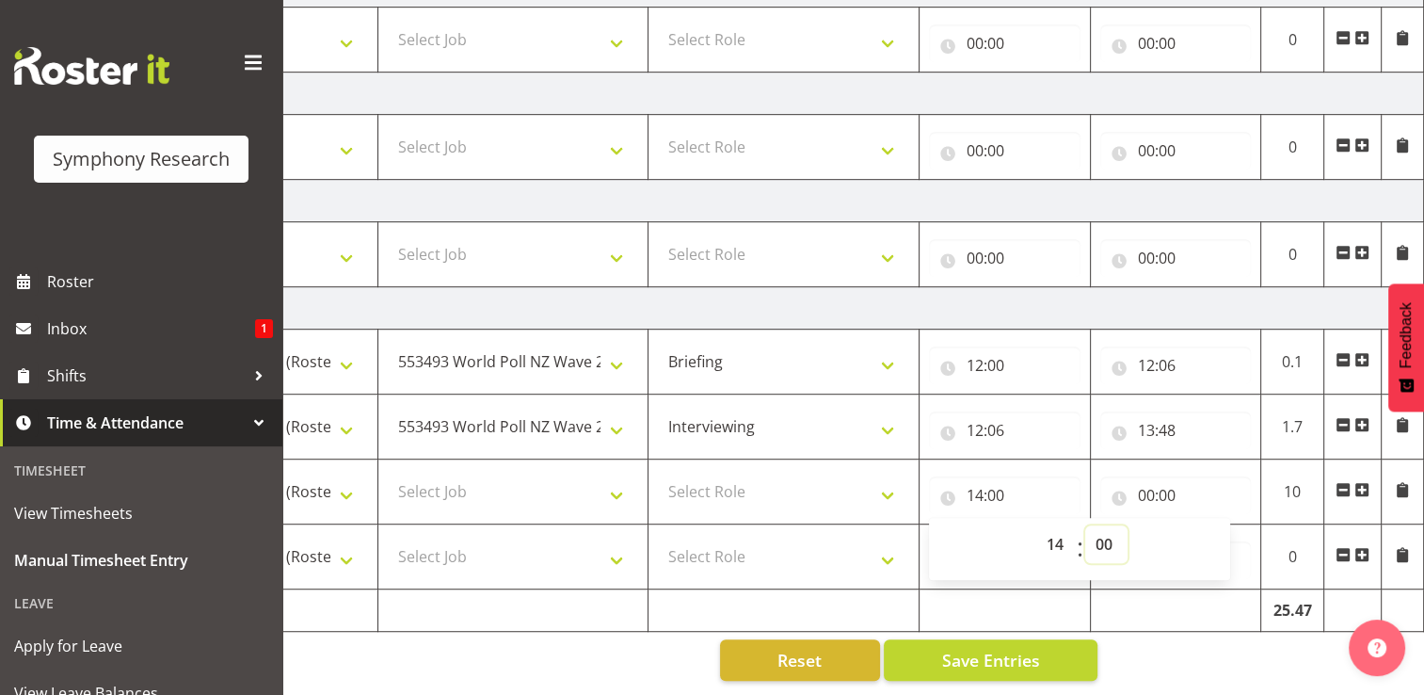
click at [1107, 533] on select "00 01 02 03 04 05 06 07 08 09 10 11 12 13 14 15 16 17 18 19 20 21 22 23 24 25 2…" at bounding box center [1106, 544] width 42 height 38
select select "3"
click at [1085, 525] on select "00 01 02 03 04 05 06 07 08 09 10 11 12 13 14 15 16 17 18 19 20 21 22 23 24 25 2…" at bounding box center [1106, 544] width 42 height 38
type input "14:03"
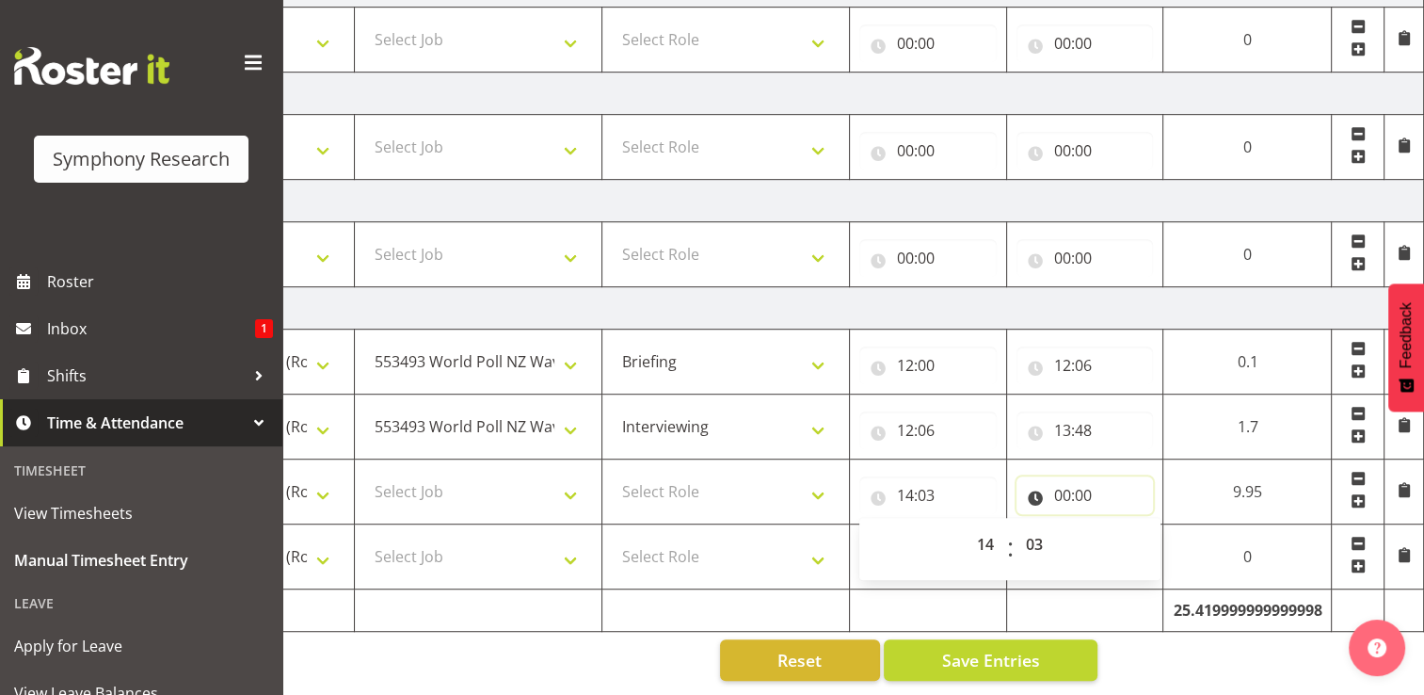
click at [1083, 483] on input "00:00" at bounding box center [1085, 495] width 137 height 38
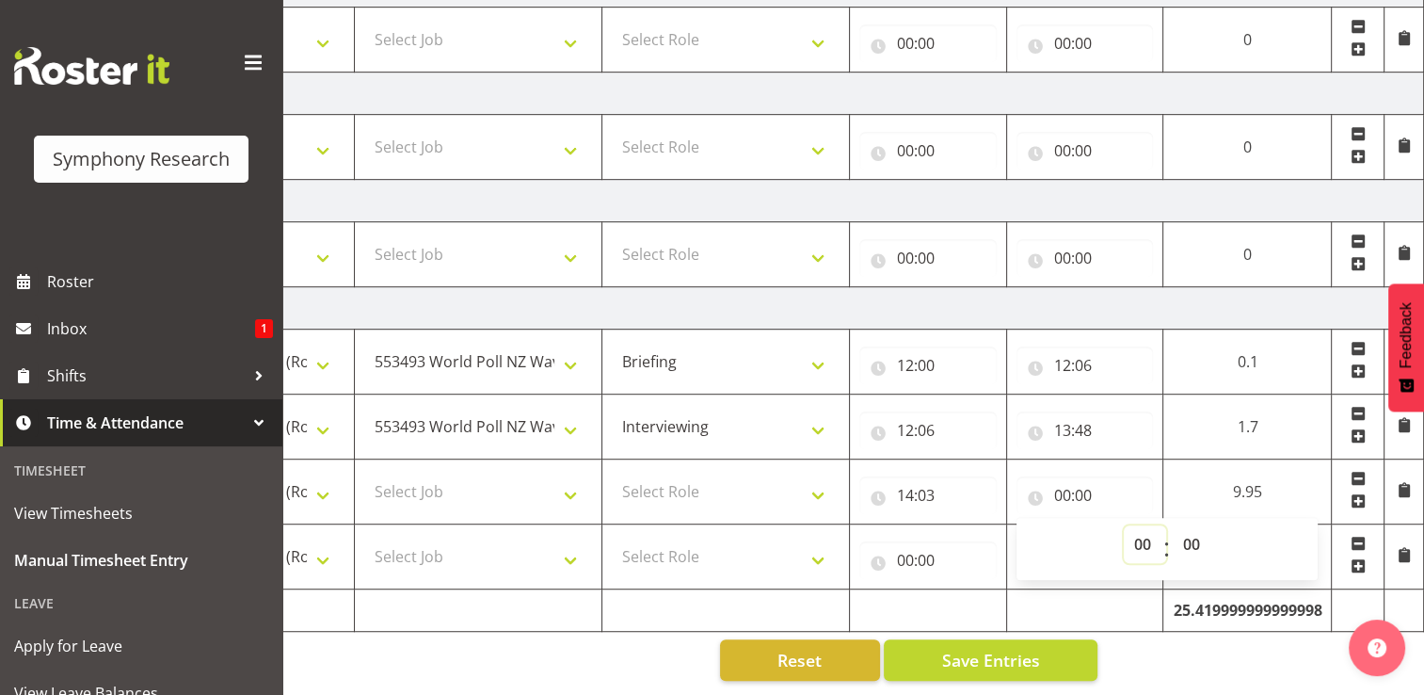
click at [1145, 535] on select "00 01 02 03 04 05 06 07 08 09 10 11 12 13 14 15 16 17 18 19 20 21 22 23" at bounding box center [1145, 544] width 42 height 38
select select "19"
click at [1124, 525] on select "00 01 02 03 04 05 06 07 08 09 10 11 12 13 14 15 16 17 18 19 20 21 22 23" at bounding box center [1145, 544] width 42 height 38
type input "19:00"
click at [1078, 486] on input "19:00" at bounding box center [1085, 495] width 137 height 38
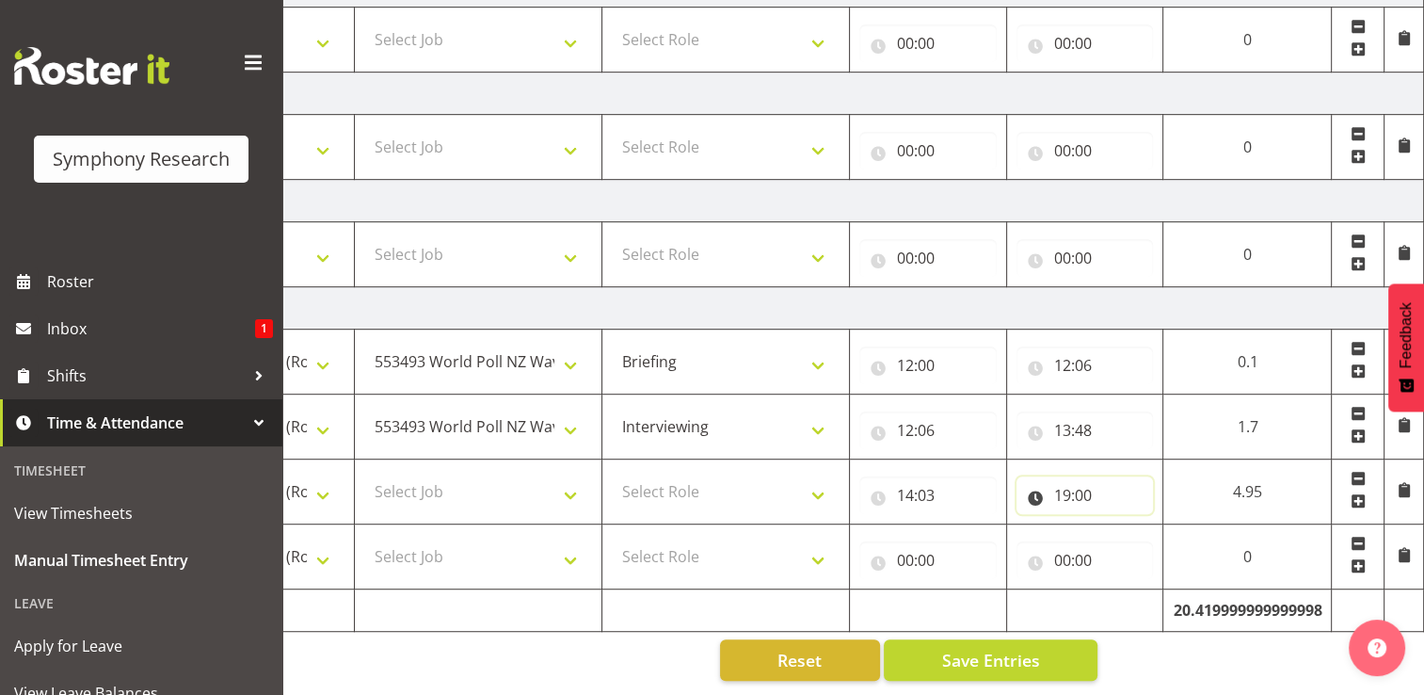
click at [1062, 481] on input "19:00" at bounding box center [1085, 495] width 137 height 38
click at [1145, 537] on select "00 01 02 03 04 05 06 07 08 09 10 11 12 13 14 15 16 17 18 19 20 21 22 23" at bounding box center [1145, 544] width 42 height 38
select select "18"
click at [1124, 525] on select "00 01 02 03 04 05 06 07 08 09 10 11 12 13 14 15 16 17 18 19 20 21 22 23" at bounding box center [1145, 544] width 42 height 38
type input "18:00"
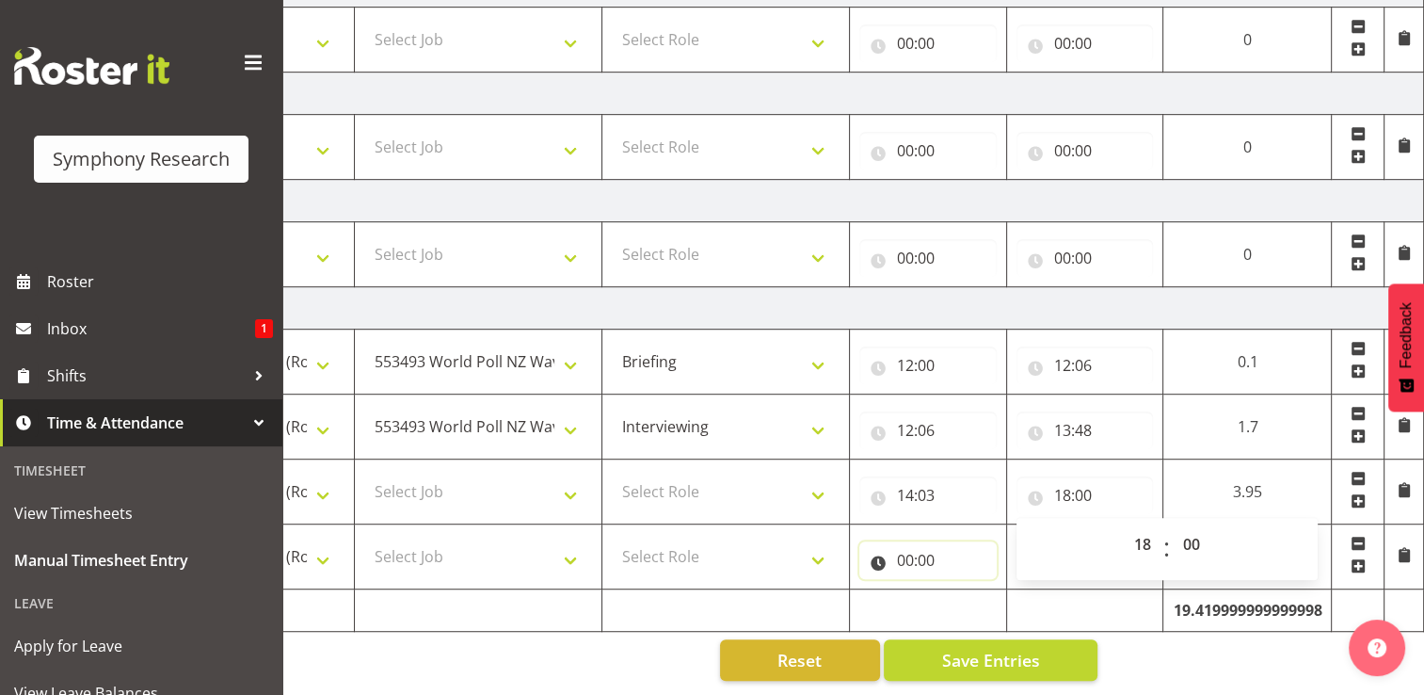
click at [923, 549] on input "00:00" at bounding box center [927, 560] width 137 height 38
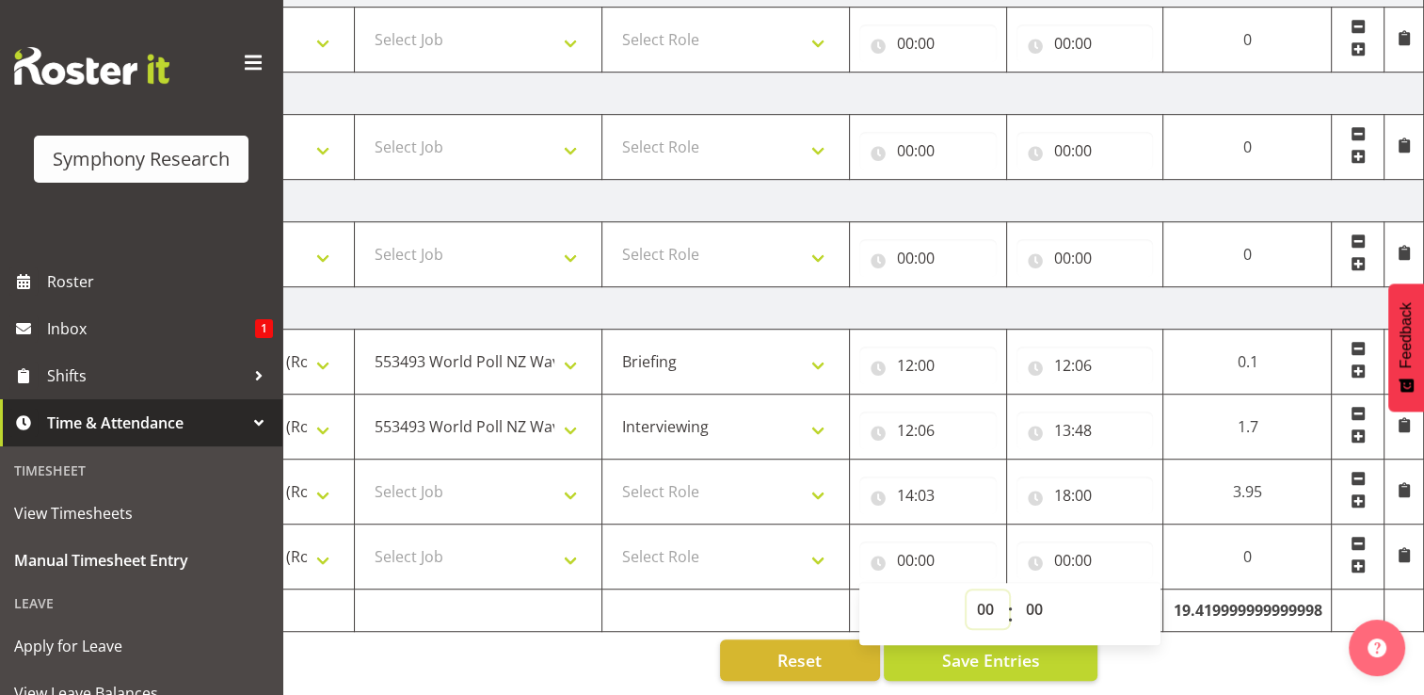
click at [986, 597] on select "00 01 02 03 04 05 06 07 08 09 10 11 12 13 14 15 16 17 18 19 20 21 22 23" at bounding box center [988, 609] width 42 height 38
select select "18"
click at [967, 590] on select "00 01 02 03 04 05 06 07 08 09 10 11 12 13 14 15 16 17 18 19 20 21 22 23" at bounding box center [988, 609] width 42 height 38
type input "18:00"
click at [931, 547] on input "18:00" at bounding box center [927, 560] width 137 height 38
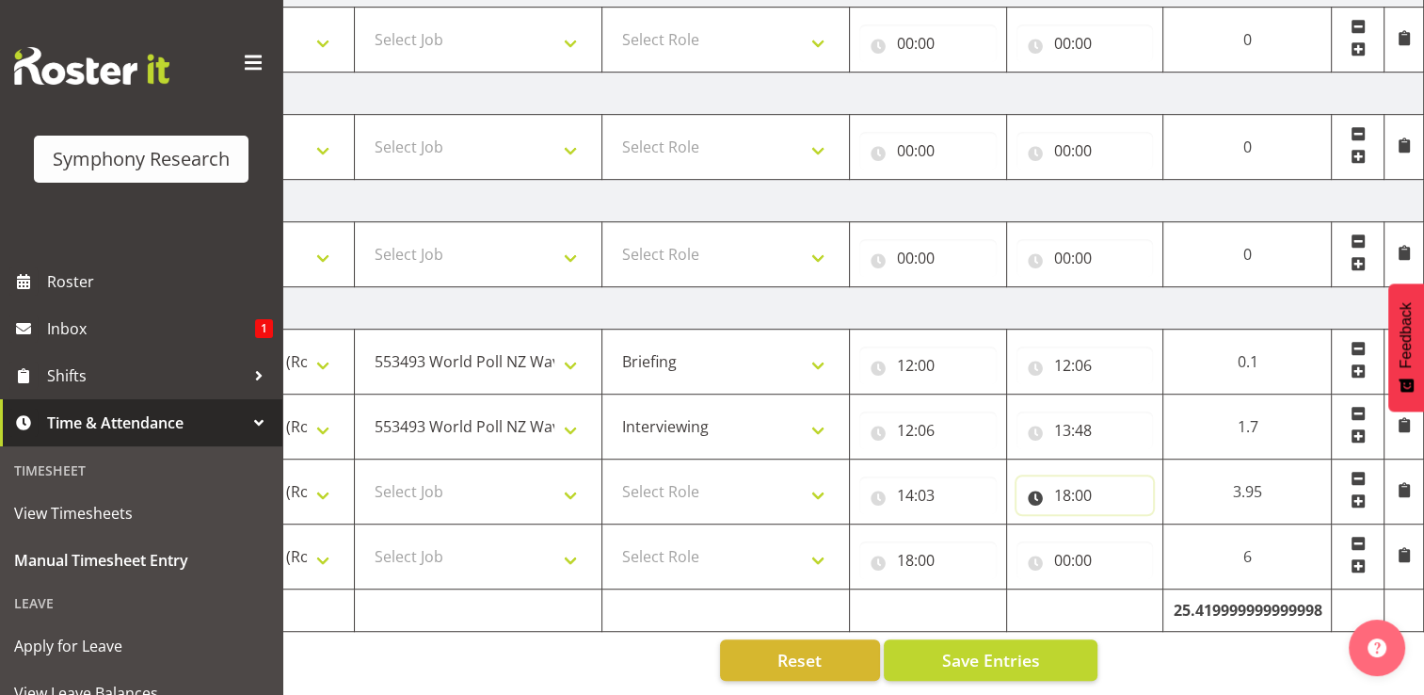
click at [1070, 479] on input "18:00" at bounding box center [1085, 495] width 137 height 38
click at [1144, 526] on select "00 01 02 03 04 05 06 07 08 09 10 11 12 13 14 15 16 17 18 19 20 21 22 23" at bounding box center [1145, 544] width 42 height 38
select select "17"
click at [1124, 525] on select "00 01 02 03 04 05 06 07 08 09 10 11 12 13 14 15 16 17 18 19 20 21 22 23" at bounding box center [1145, 544] width 42 height 38
type input "17:00"
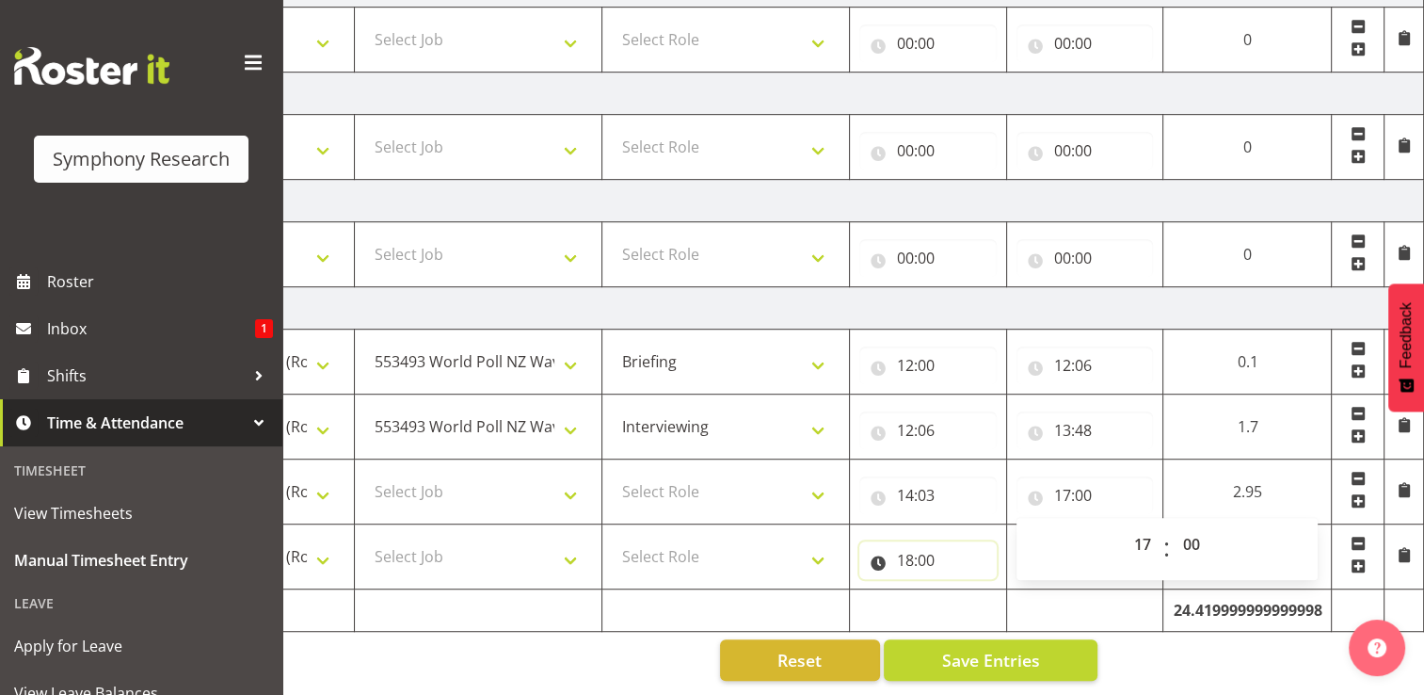
click at [919, 546] on input "18:00" at bounding box center [927, 560] width 137 height 38
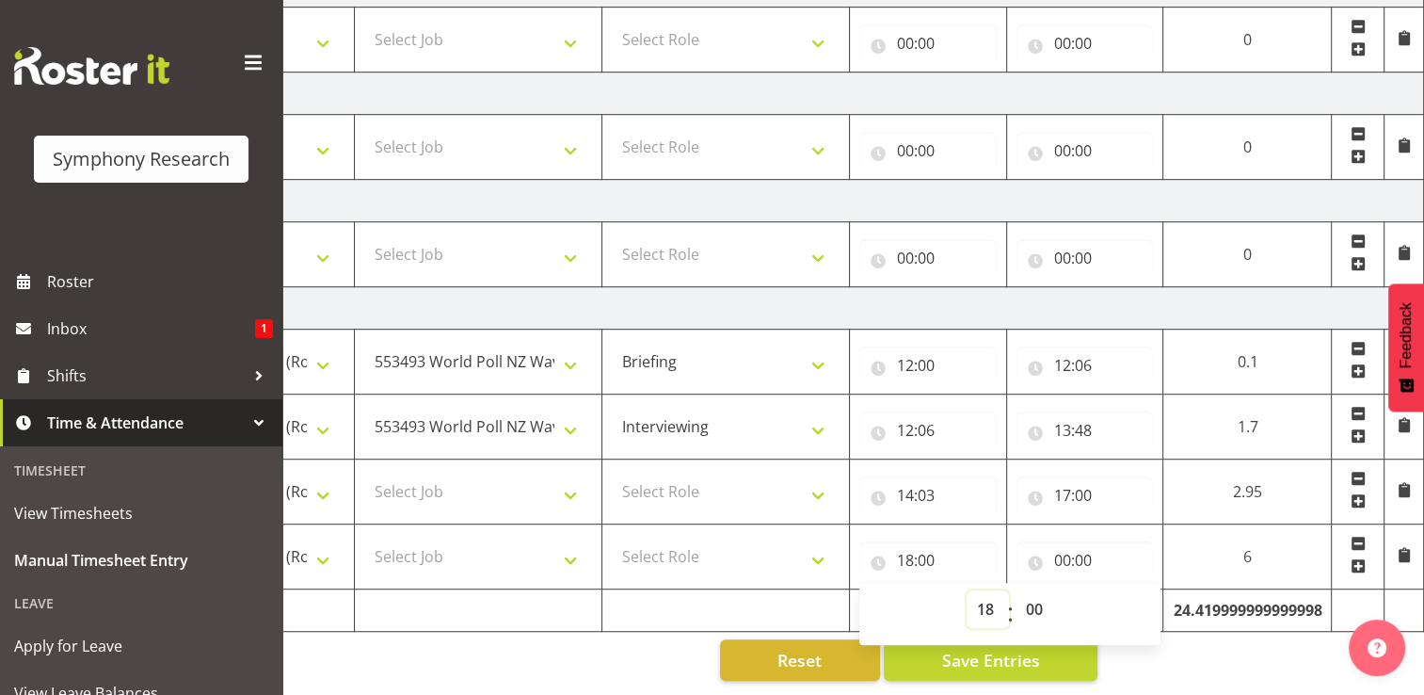
click at [986, 599] on select "00 01 02 03 04 05 06 07 08 09 10 11 12 13 14 15 16 17 18 19 20 21 22 23" at bounding box center [988, 609] width 42 height 38
select select "17"
click at [967, 590] on select "00 01 02 03 04 05 06 07 08 09 10 11 12 13 14 15 16 17 18 19 20 21 22 23" at bounding box center [988, 609] width 42 height 38
type input "17:00"
click at [1033, 597] on select "00 01 02 03 04 05 06 07 08 09 10 11 12 13 14 15 16 17 18 19 20 21 22 23 24 25 2…" at bounding box center [1037, 609] width 42 height 38
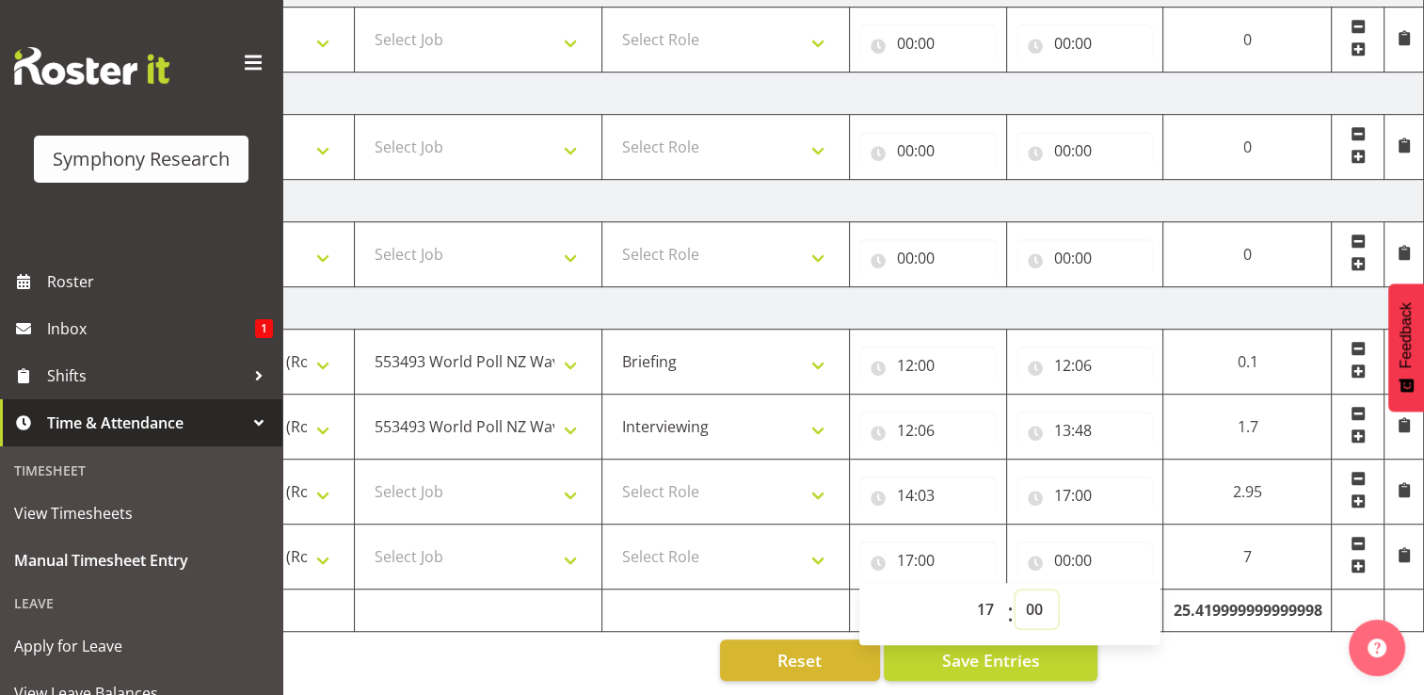
select select "15"
click at [1016, 590] on select "00 01 02 03 04 05 06 07 08 09 10 11 12 13 14 15 16 17 18 19 20 21 22 23 24 25 2…" at bounding box center [1037, 609] width 42 height 38
type input "17:15"
click at [1083, 548] on input "00:00" at bounding box center [1085, 560] width 137 height 38
click at [1138, 590] on select "00 01 02 03 04 05 06 07 08 09 10 11 12 13 14 15 16 17 18 19 20 21 22 23" at bounding box center [1145, 609] width 42 height 38
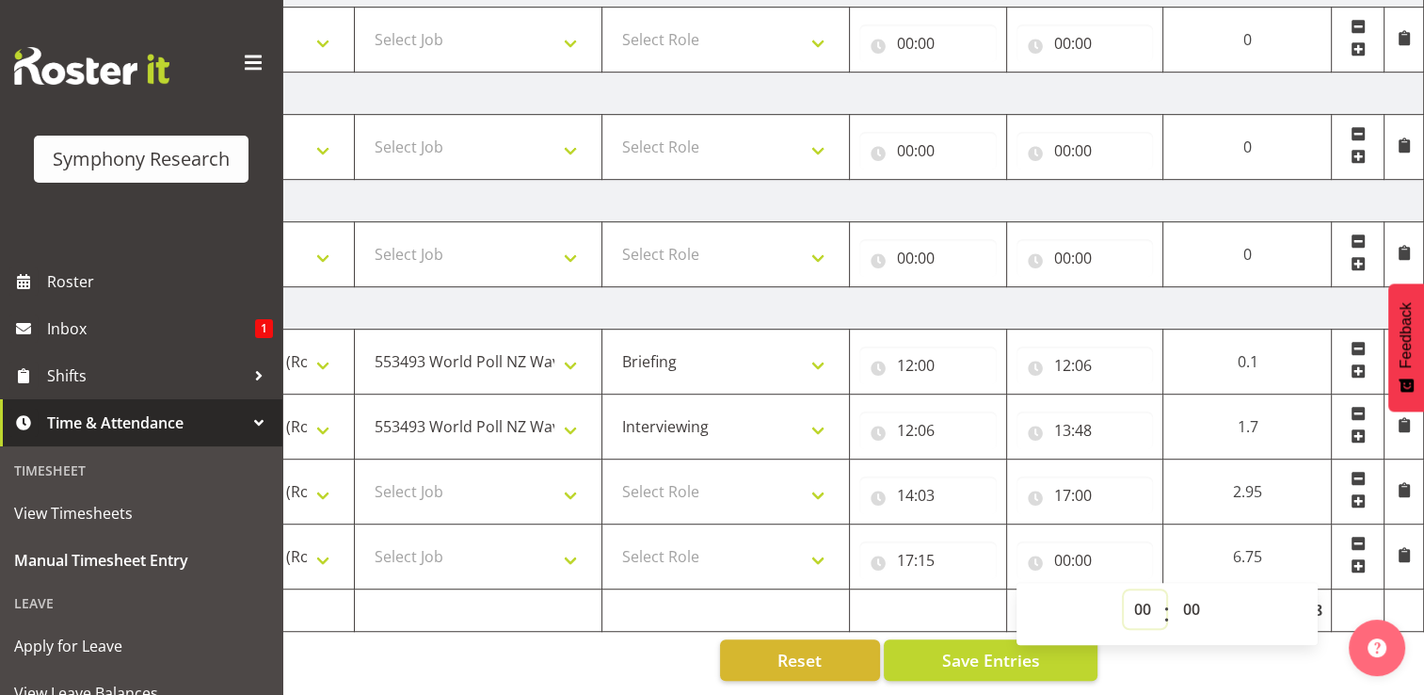
select select "19"
click at [1124, 590] on select "00 01 02 03 04 05 06 07 08 09 10 11 12 13 14 15 16 17 18 19 20 21 22 23" at bounding box center [1145, 609] width 42 height 38
type input "19:00"
click at [1193, 596] on select "00 01 02 03 04 05 06 07 08 09 10 11 12 13 14 15 16 17 18 19 20 21 22 23 24 25 2…" at bounding box center [1194, 609] width 42 height 38
select select "13"
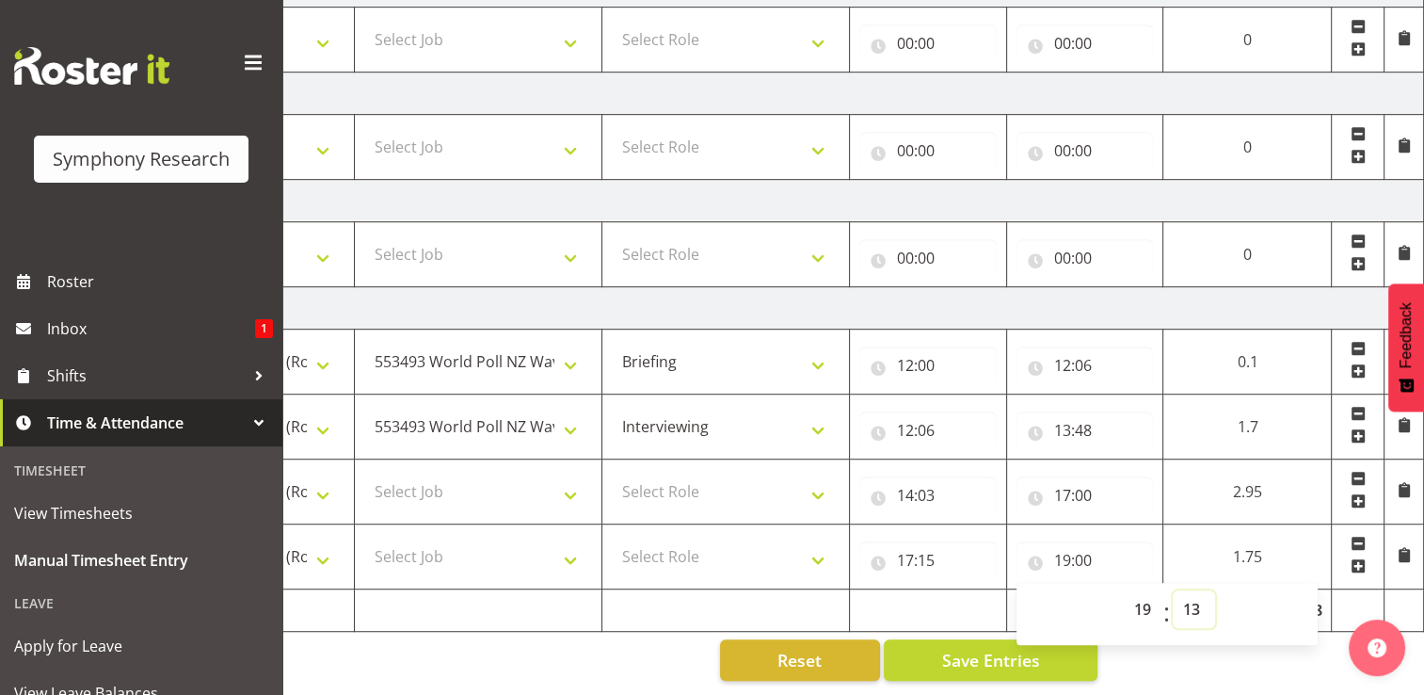
click at [1173, 590] on select "00 01 02 03 04 05 06 07 08 09 10 11 12 13 14 15 16 17 18 19 20 21 22 23 24 25 2…" at bounding box center [1194, 609] width 42 height 38
type input "19:13"
click at [1025, 652] on span "Save Entries" at bounding box center [990, 660] width 98 height 24
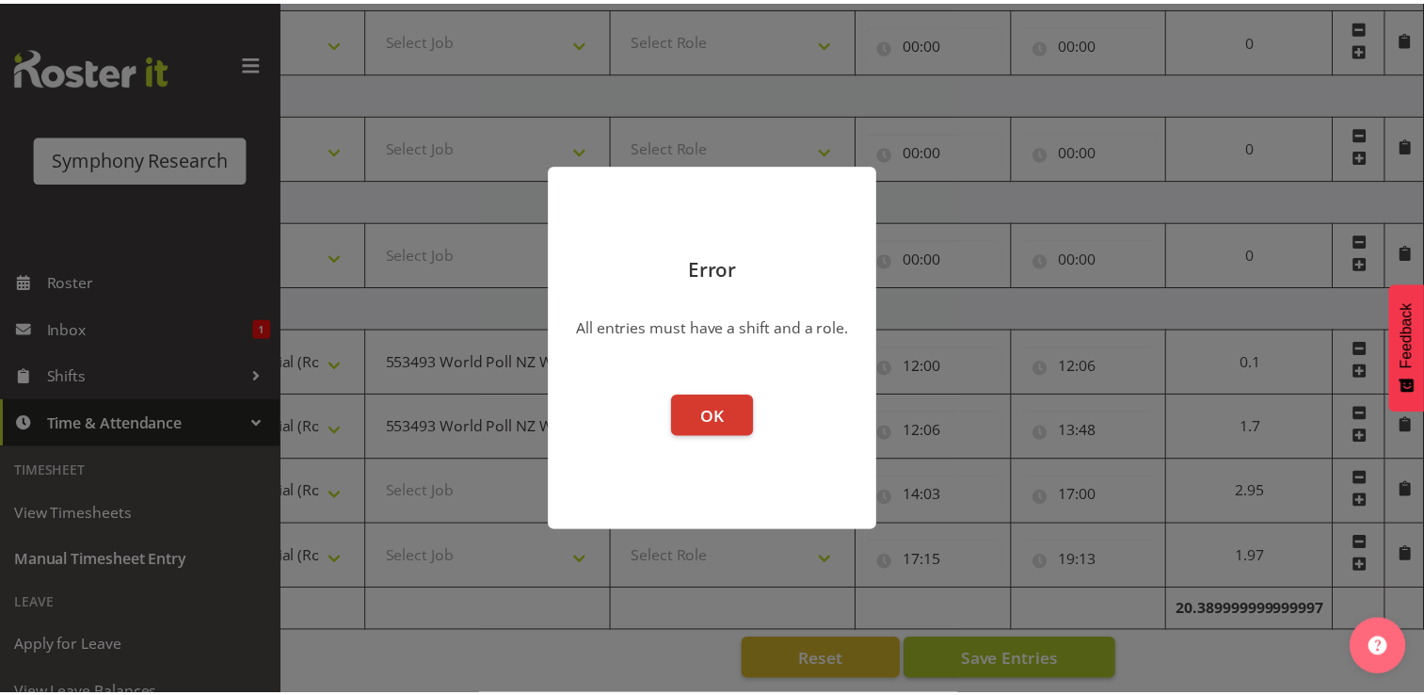
scroll to position [0, 237]
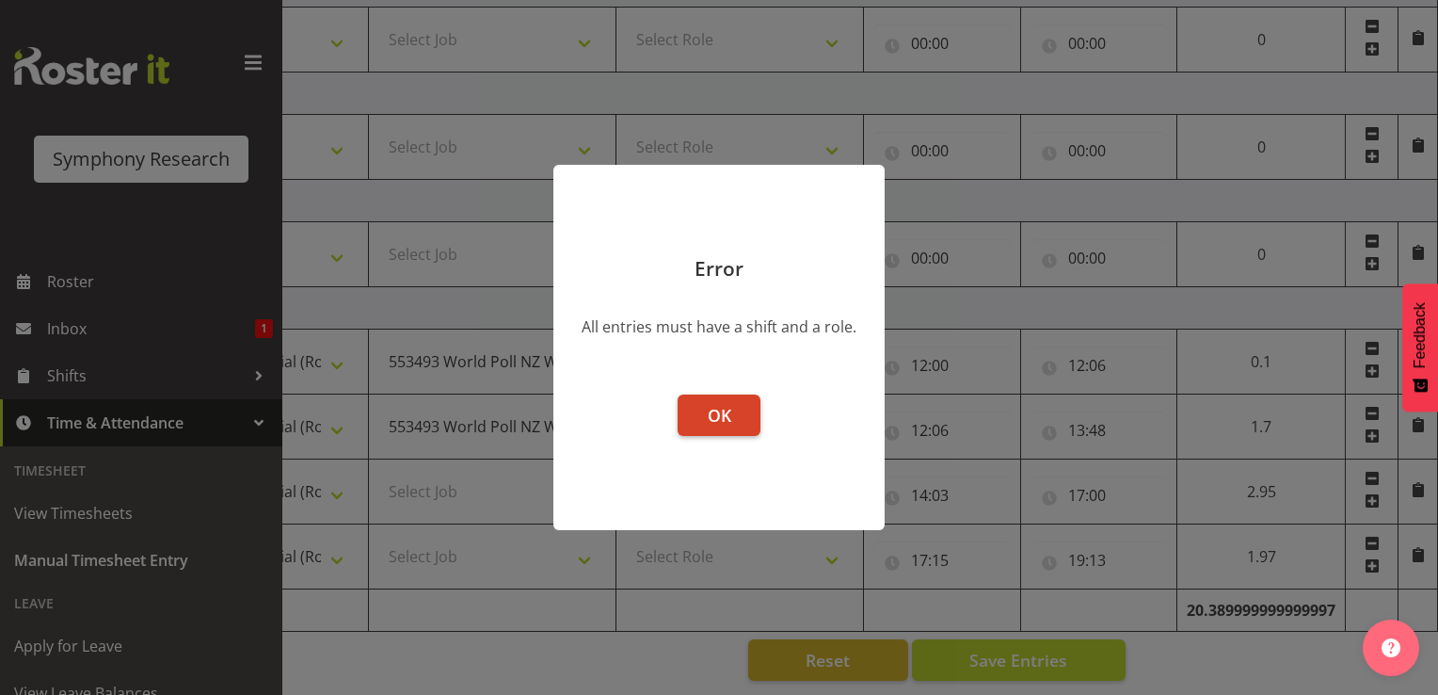
click at [734, 421] on button "OK" at bounding box center [719, 414] width 83 height 41
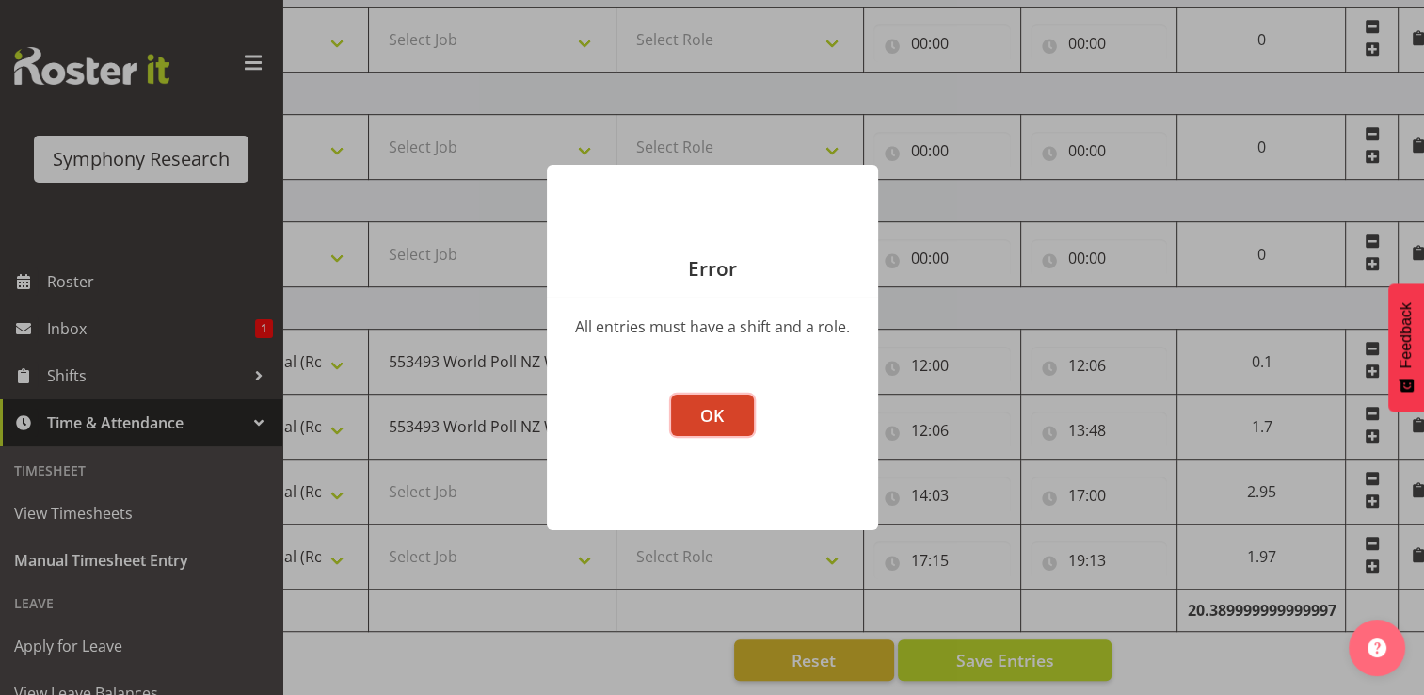
click at [708, 414] on span "OK" at bounding box center [712, 415] width 24 height 23
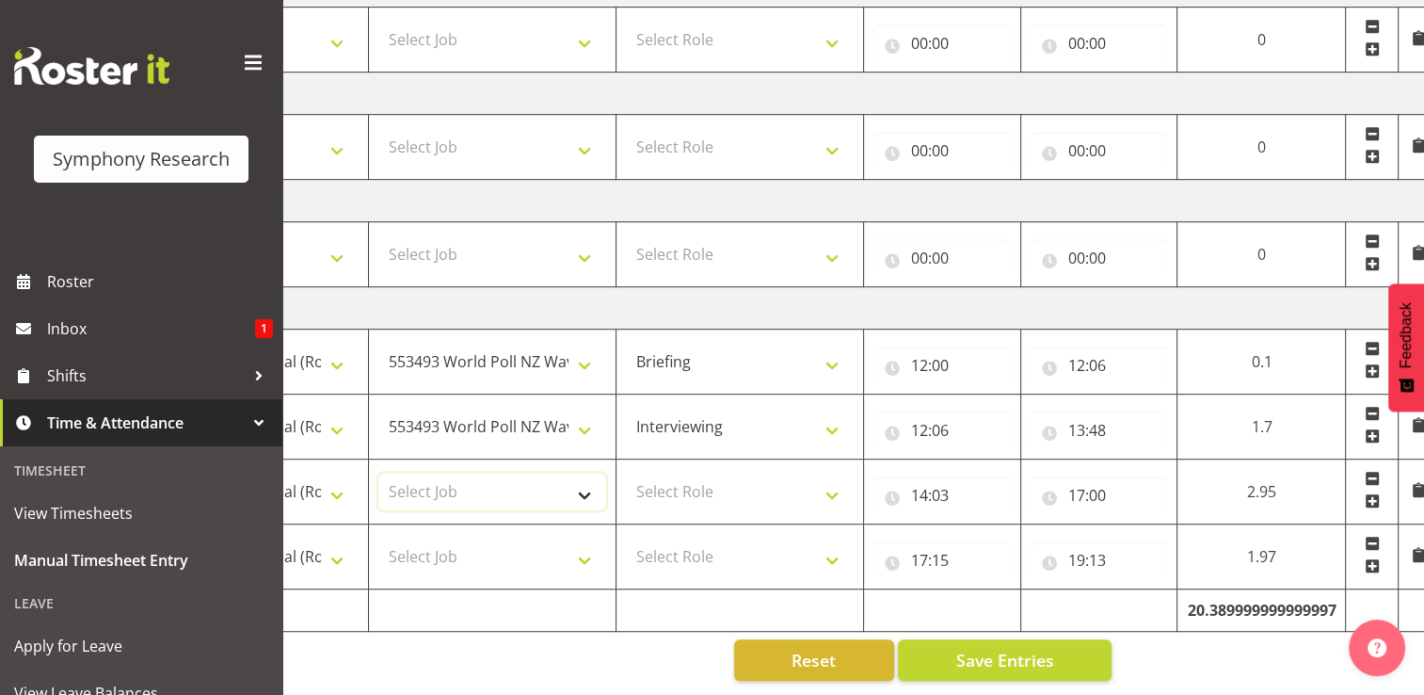
click at [423, 480] on select "Select Job 550060 IF Admin 553492 World Poll Aus Wave 2 Main 2025 553493 World …" at bounding box center [492, 492] width 228 height 38
select select "10499"
click at [378, 473] on select "Select Job 550060 IF Admin 553492 World Poll Aus Wave 2 Main 2025 553493 World …" at bounding box center [492, 492] width 228 height 38
click at [459, 540] on select "Select Job 550060 IF Admin 553492 World Poll Aus Wave 2 Main 2025 553493 World …" at bounding box center [492, 556] width 228 height 38
click at [595, 644] on div "Reset Save Entries" at bounding box center [615, 659] width 991 height 41
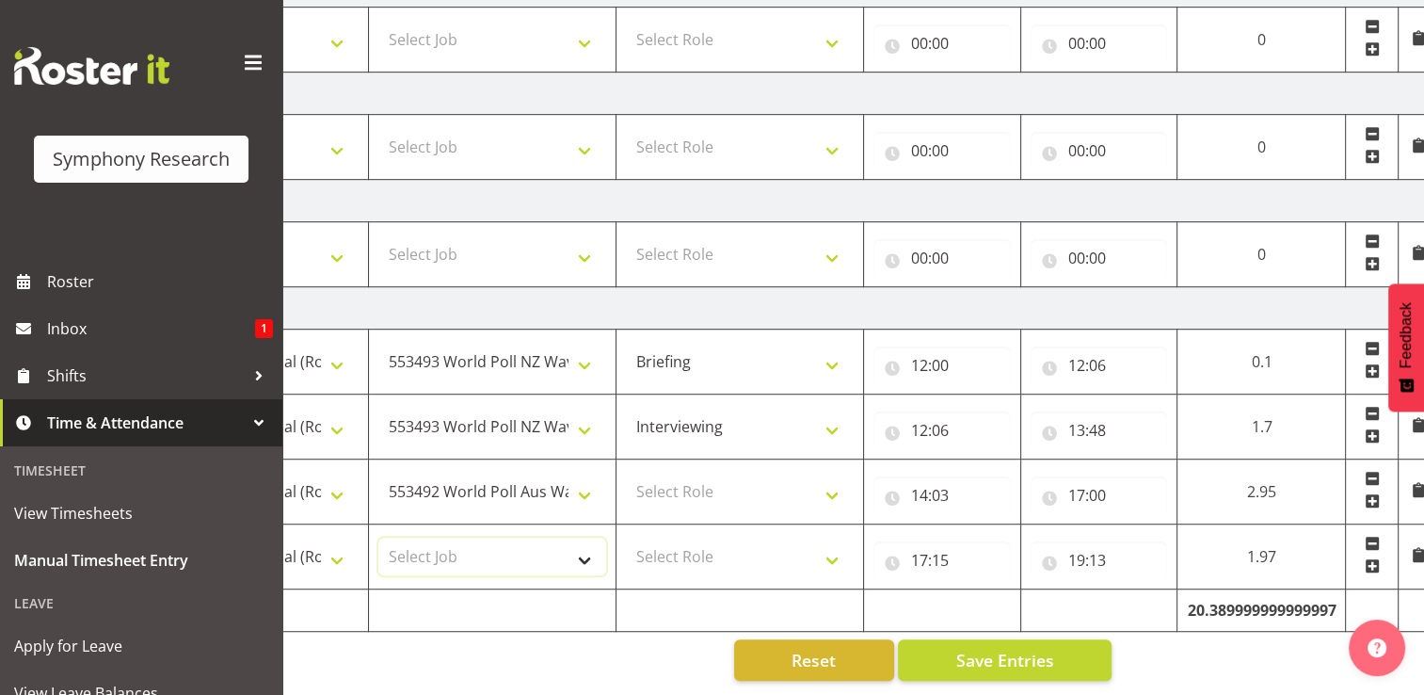
click at [440, 540] on select "Select Job 550060 IF Admin 553492 World Poll Aus Wave 2 Main 2025 553493 World …" at bounding box center [492, 556] width 228 height 38
select select "10499"
click at [378, 537] on select "Select Job 550060 IF Admin 553492 World Poll Aus Wave 2 Main 2025 553493 World …" at bounding box center [492, 556] width 228 height 38
click at [704, 473] on select "Select Role Briefing Interviewing" at bounding box center [740, 492] width 228 height 38
select select "47"
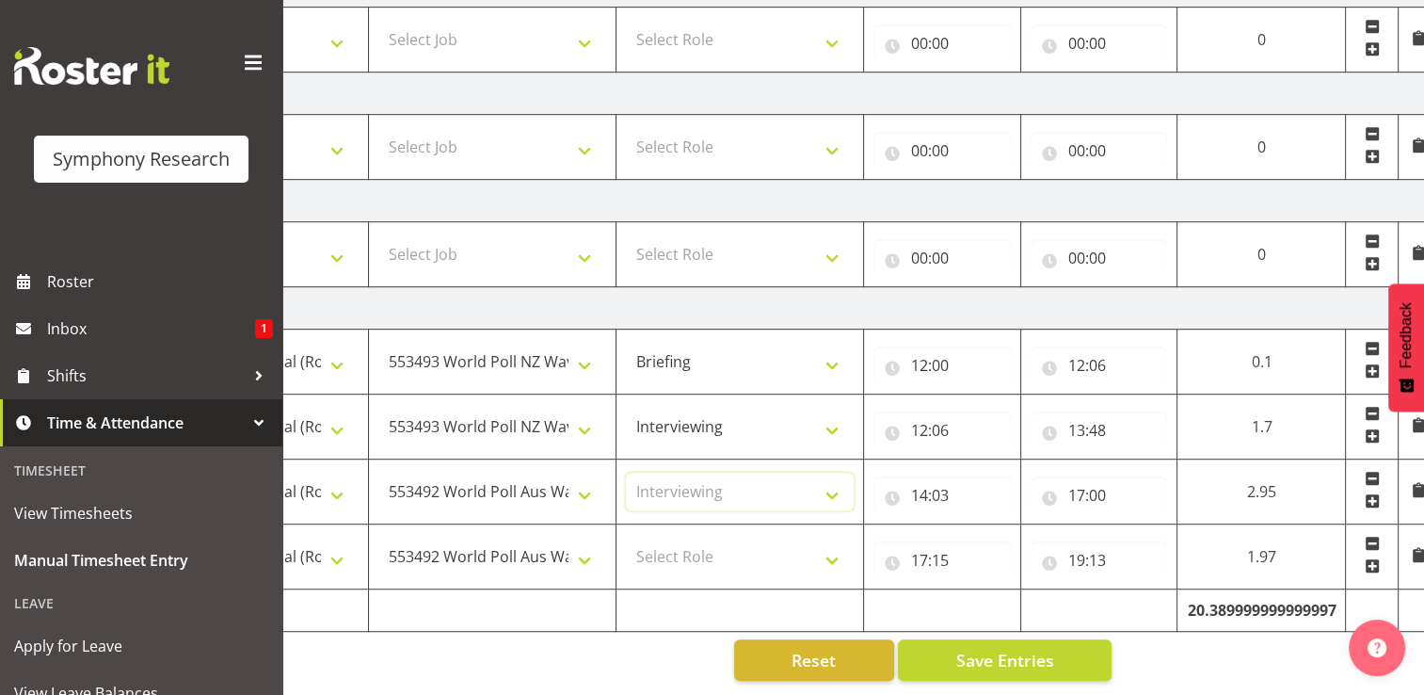
click at [626, 473] on select "Select Role Briefing Interviewing" at bounding box center [740, 492] width 228 height 38
click at [685, 537] on select "Select Role Briefing Interviewing" at bounding box center [740, 556] width 228 height 38
select select "47"
click at [626, 537] on select "Select Role Briefing Interviewing" at bounding box center [740, 556] width 228 height 38
click at [1018, 649] on span "Save Entries" at bounding box center [1004, 660] width 98 height 24
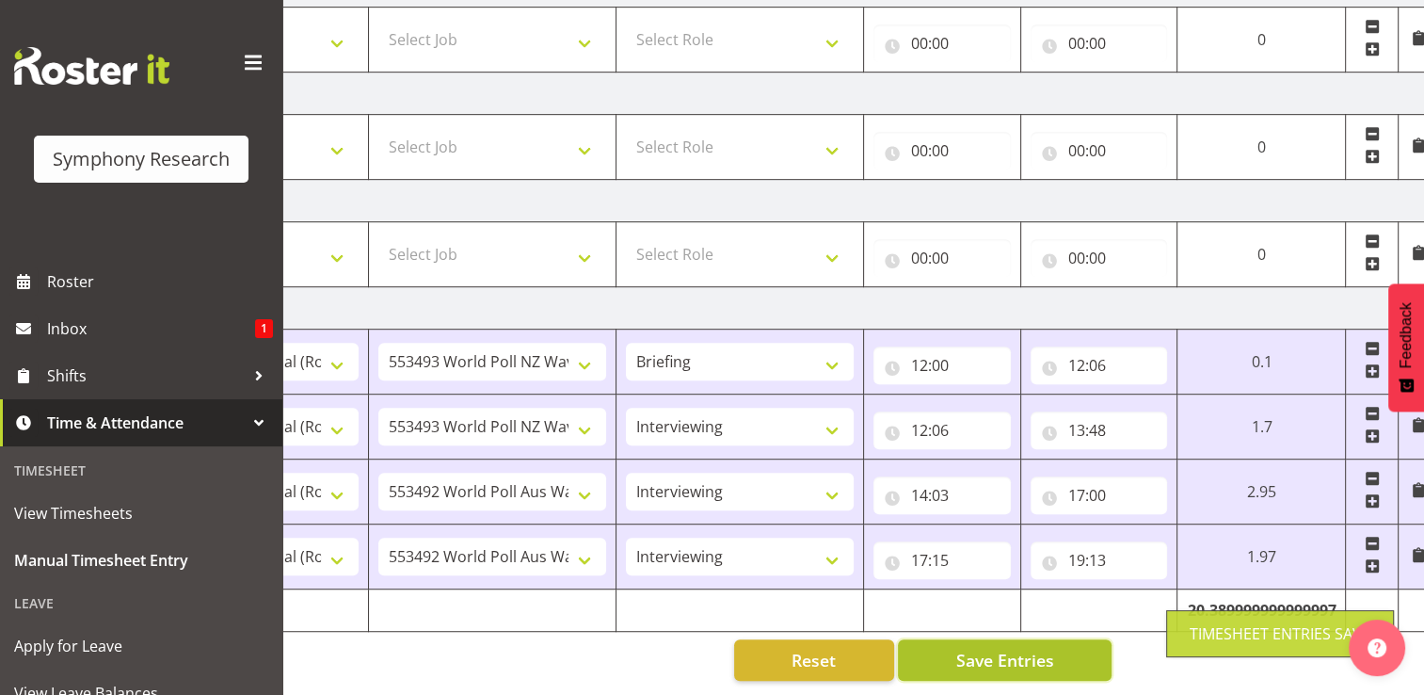
click at [1055, 651] on button "Save Entries" at bounding box center [1005, 659] width 214 height 41
click at [1118, 602] on td at bounding box center [1098, 610] width 157 height 42
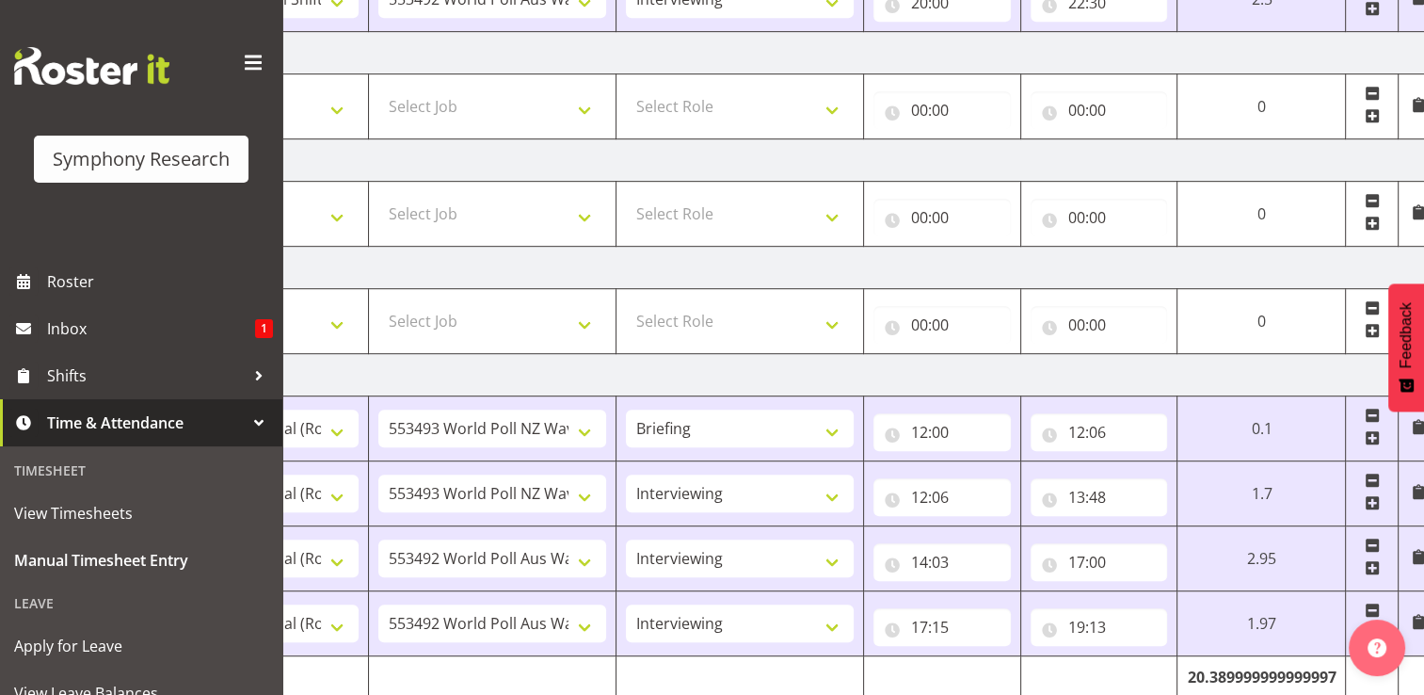
scroll to position [1058, 0]
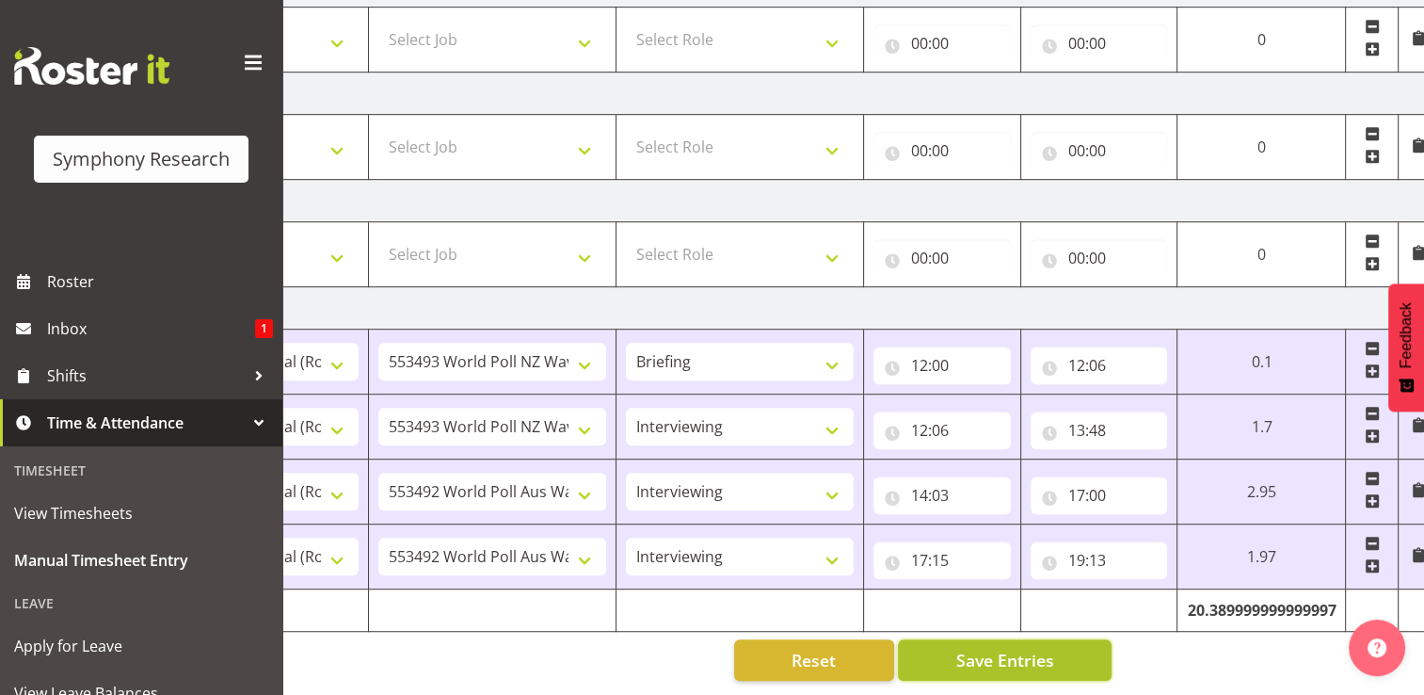
click at [1050, 653] on span "Save Entries" at bounding box center [1004, 660] width 98 height 24
